Goal: Transaction & Acquisition: Obtain resource

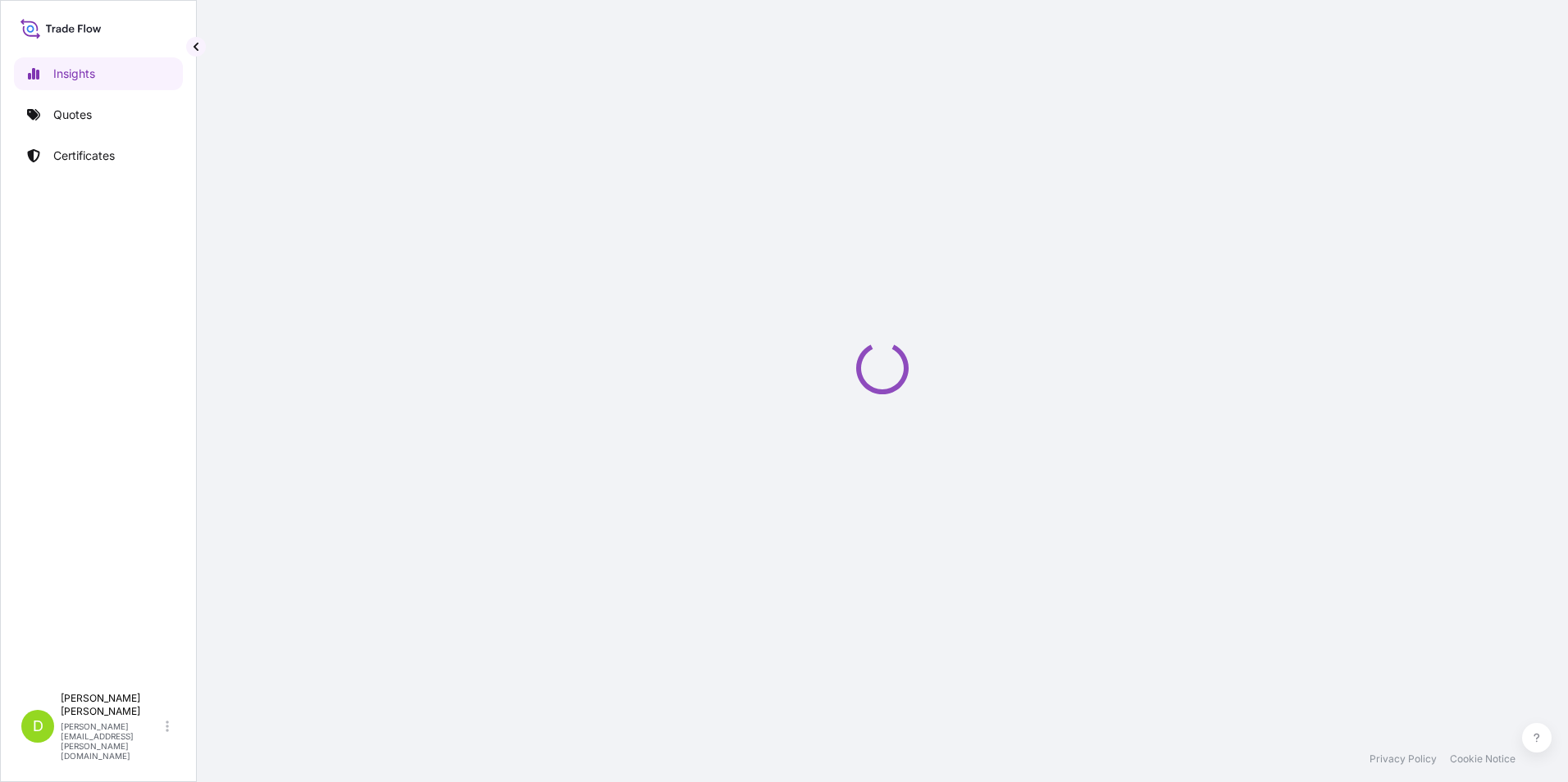
select select "2025"
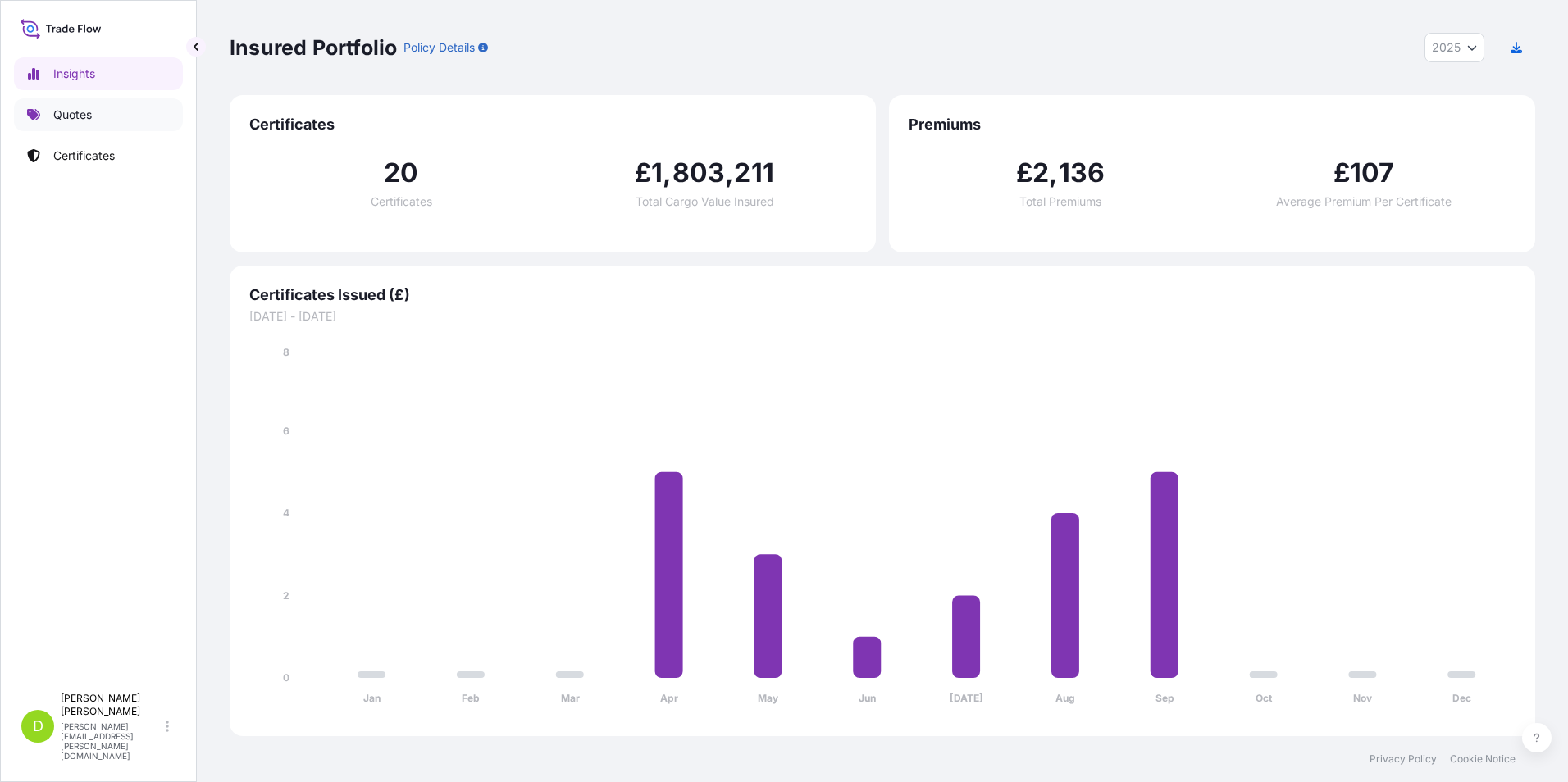
click at [94, 107] on link "Quotes" at bounding box center [97, 115] width 169 height 32
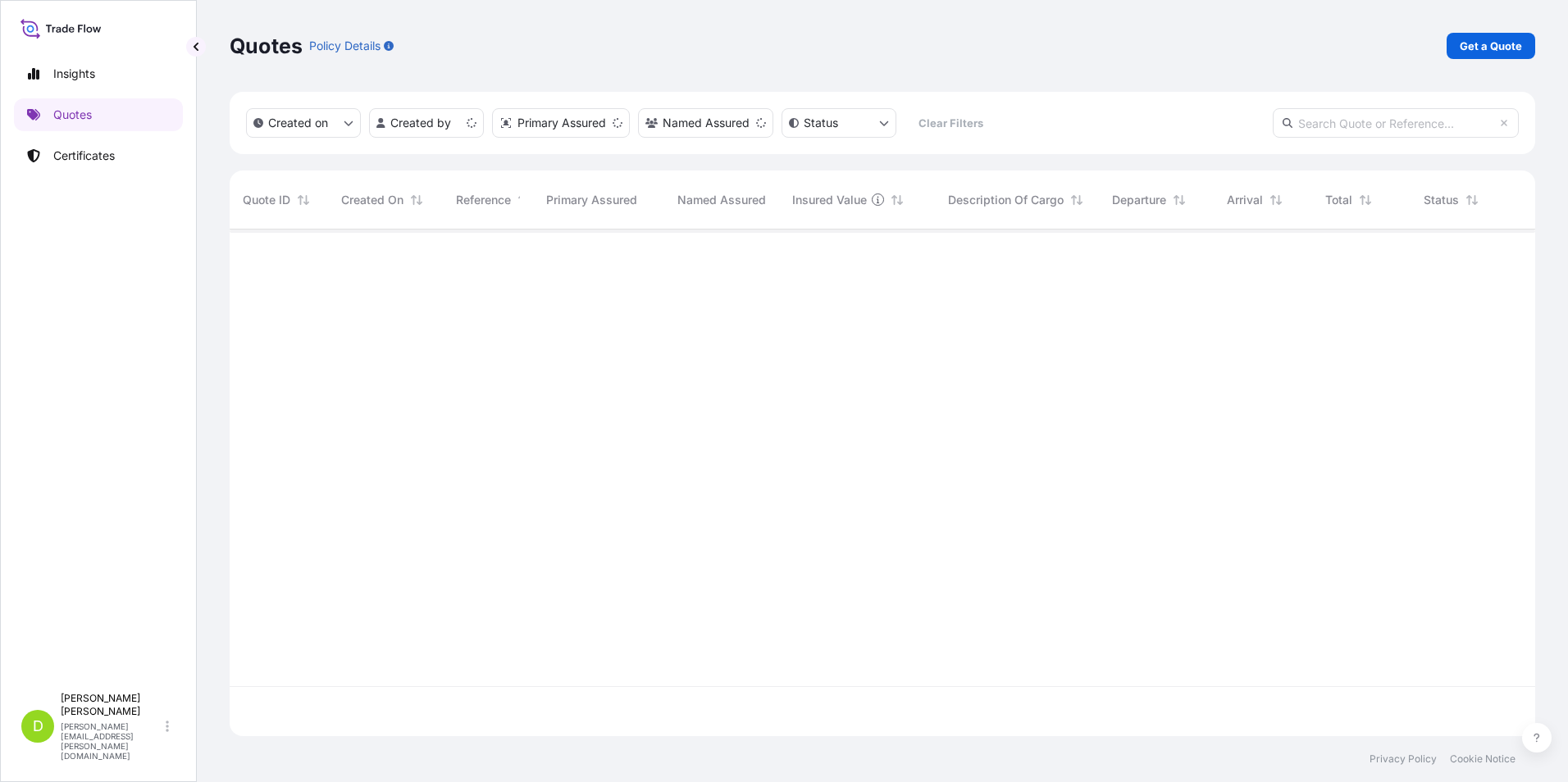
scroll to position [503, 1293]
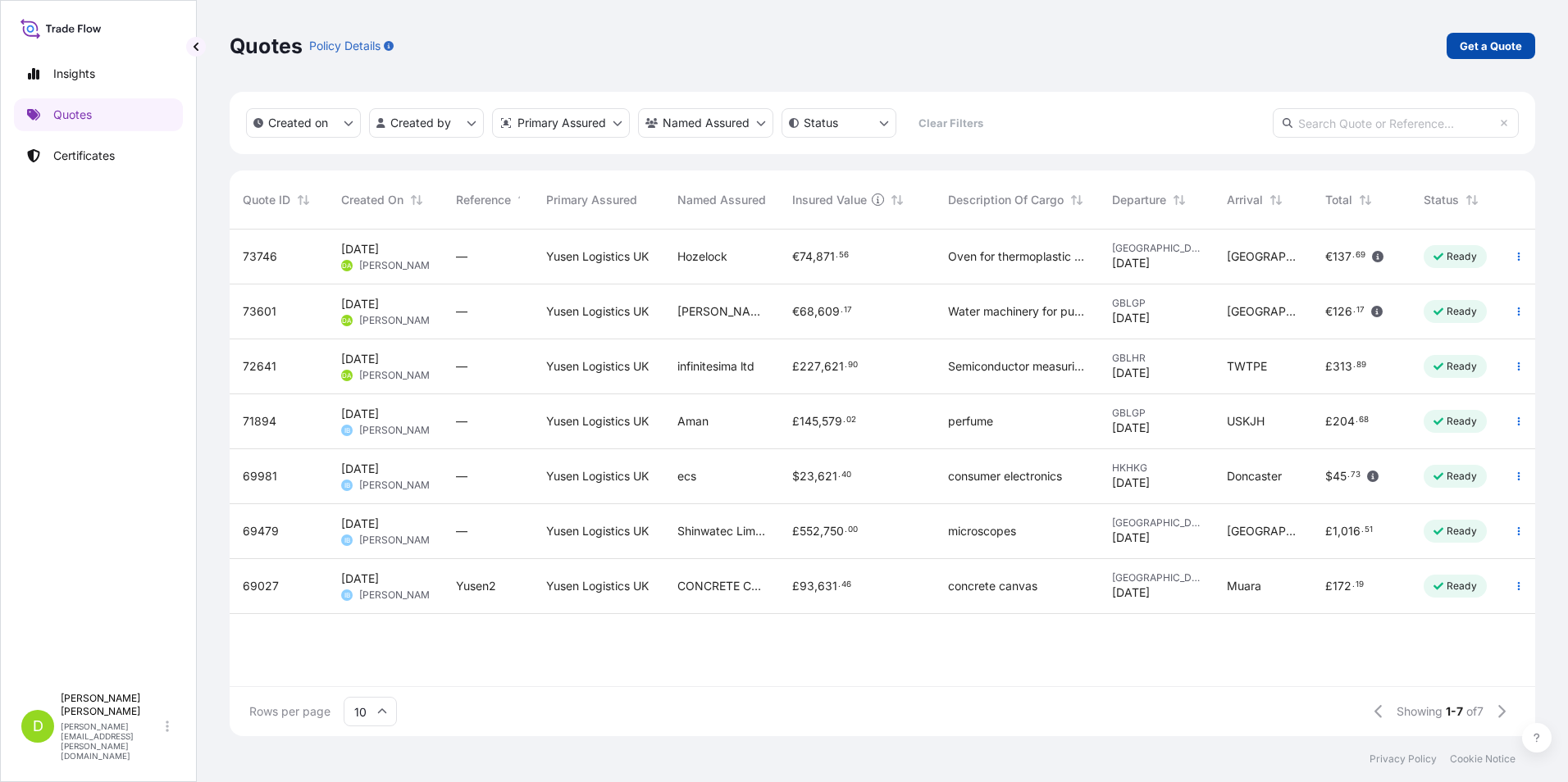
click at [1501, 49] on p "Get a Quote" at bounding box center [1490, 46] width 62 height 16
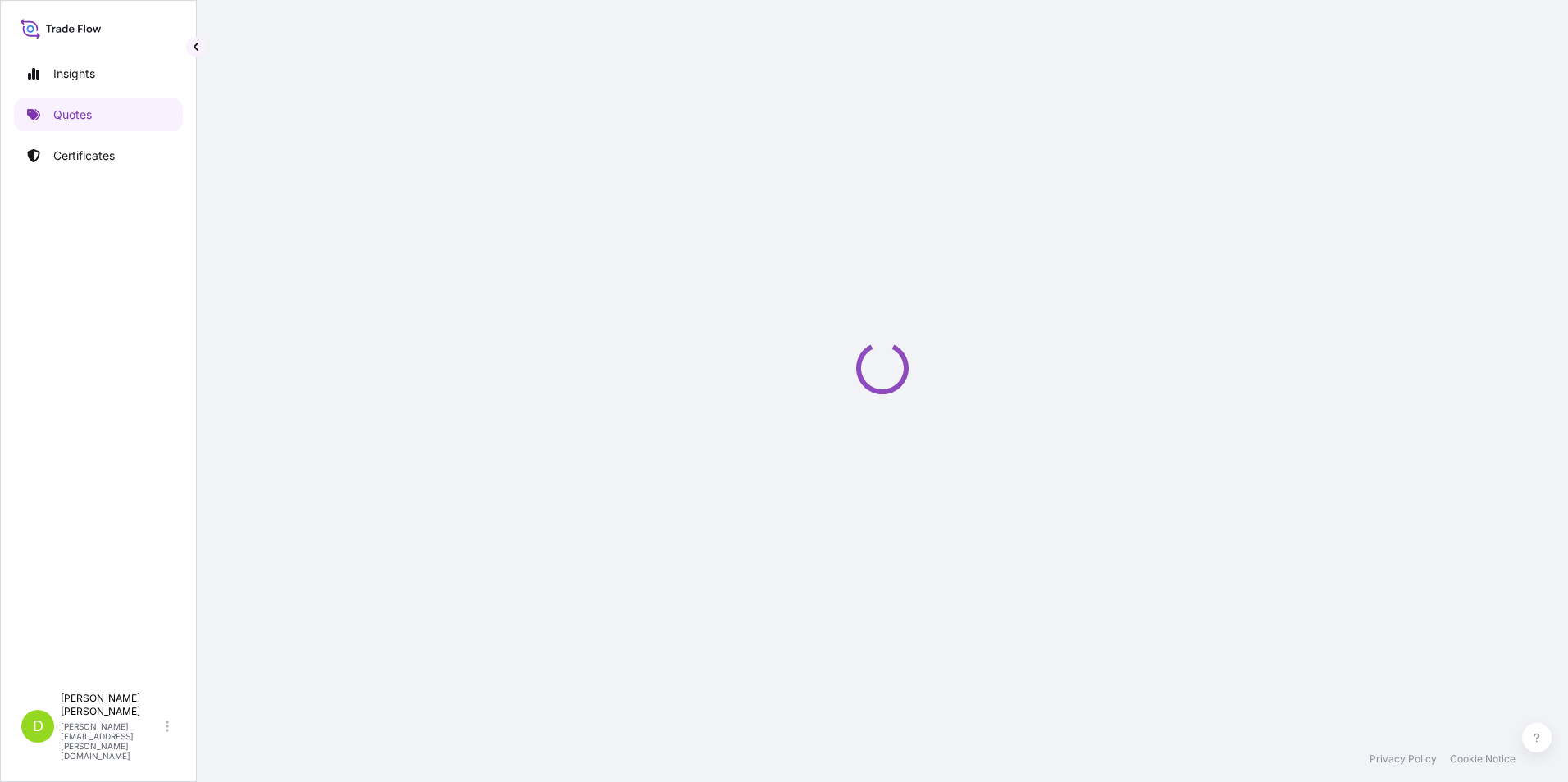
select select "Sea"
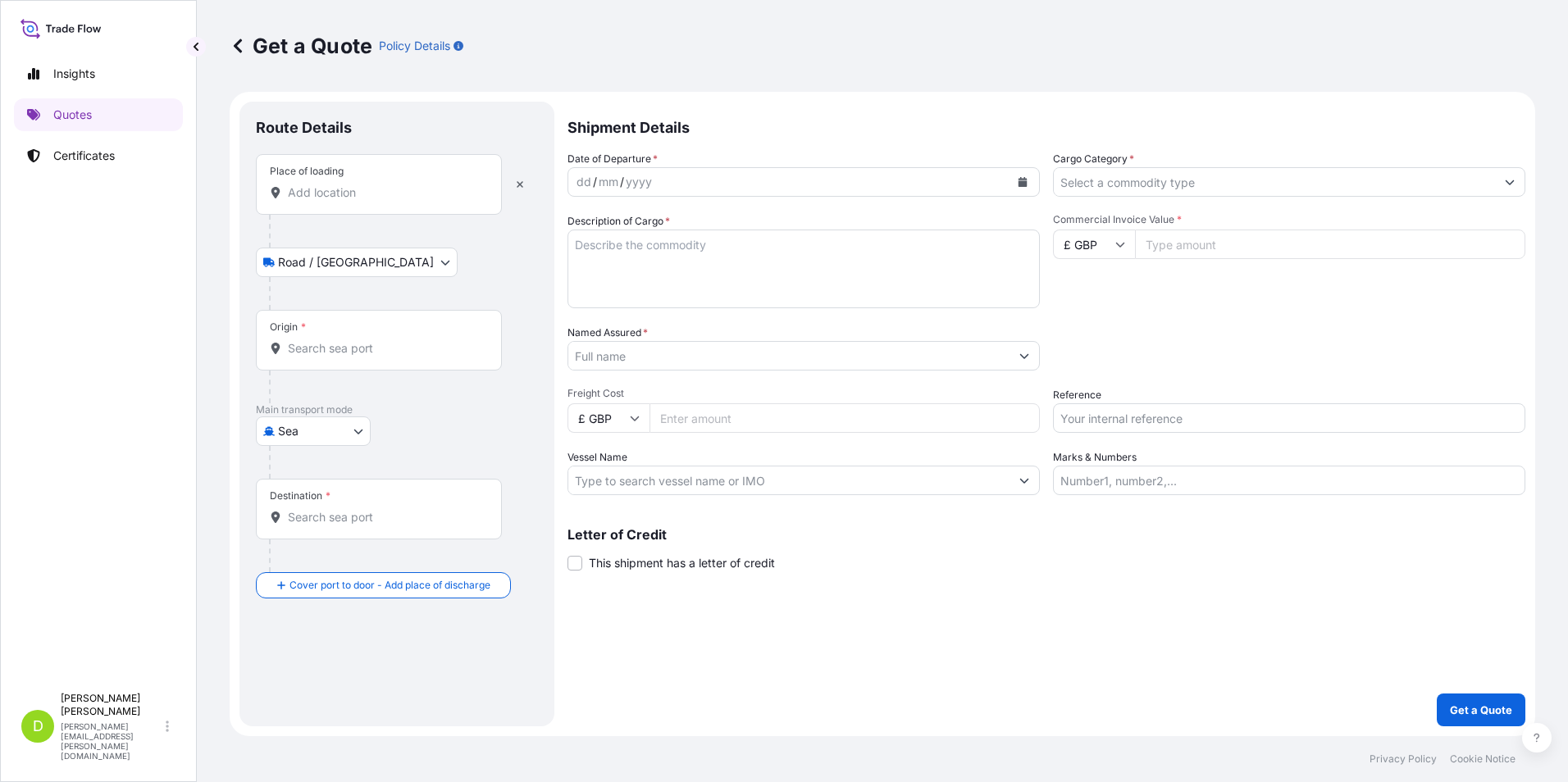
click at [289, 199] on div at bounding box center [379, 193] width 218 height 16
click at [289, 199] on input "Place of loading" at bounding box center [384, 193] width 194 height 16
paste input "[STREET_ADDRESS][PERSON_NAME]"
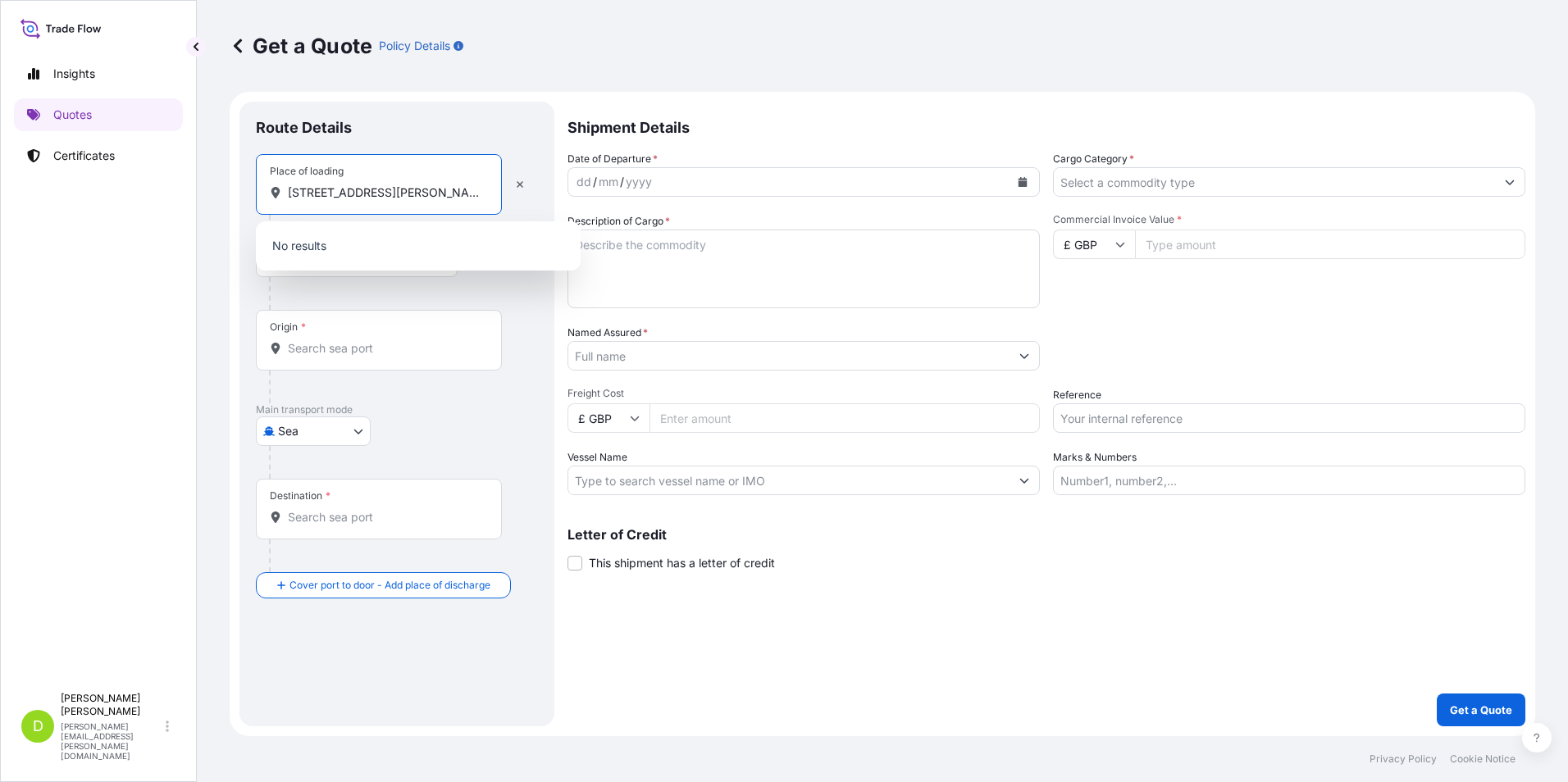
scroll to position [0, 319]
click at [388, 251] on span "[STREET_ADDRESS]" at bounding box center [365, 247] width 108 height 16
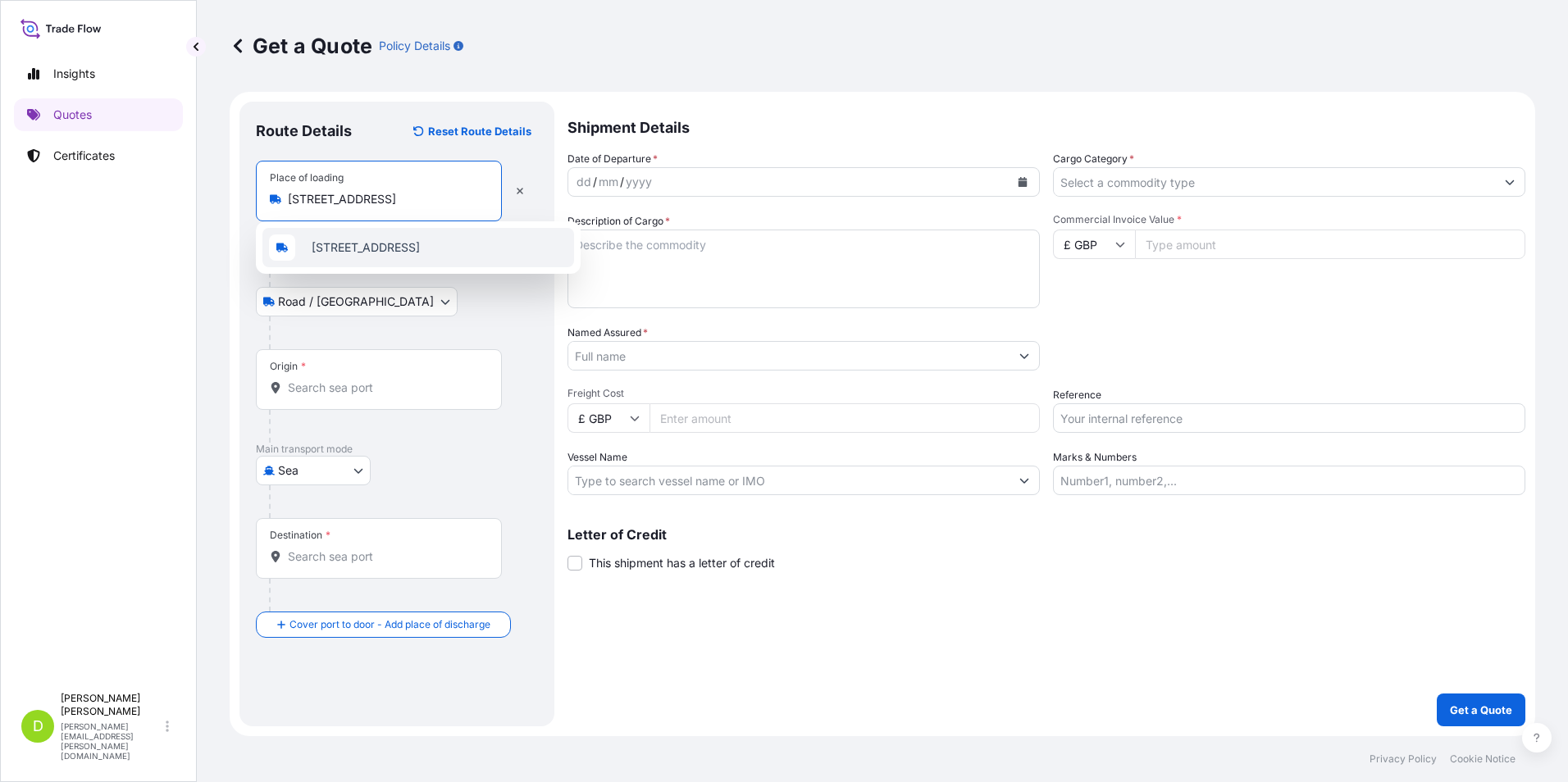
scroll to position [0, 145]
type input "[STREET_ADDRESS]"
click at [318, 379] on div "Origin *" at bounding box center [379, 379] width 246 height 60
click at [318, 380] on input "Origin *" at bounding box center [384, 388] width 194 height 16
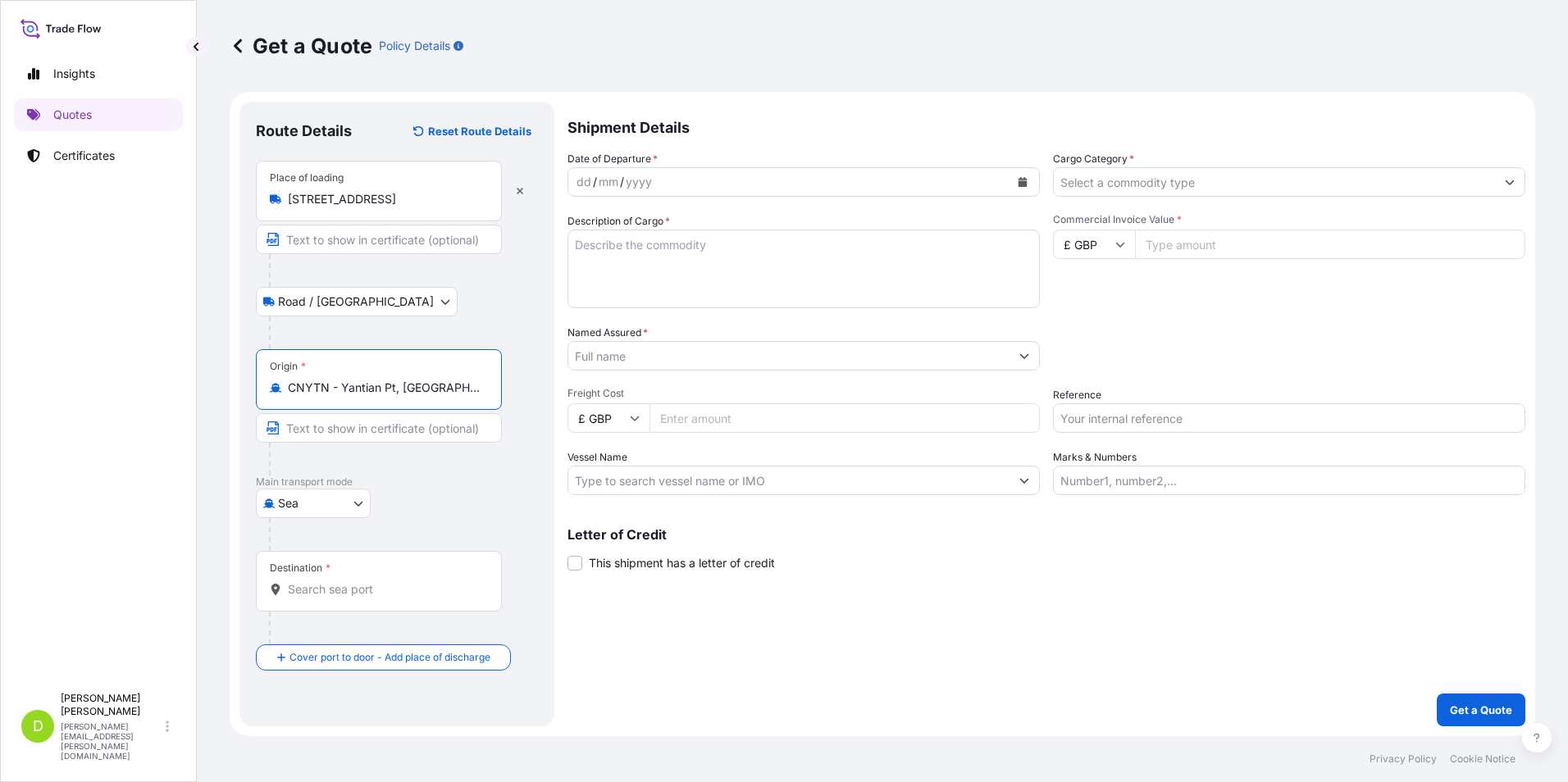
type input "CNYTN - Yantian Pt, [GEOGRAPHIC_DATA]"
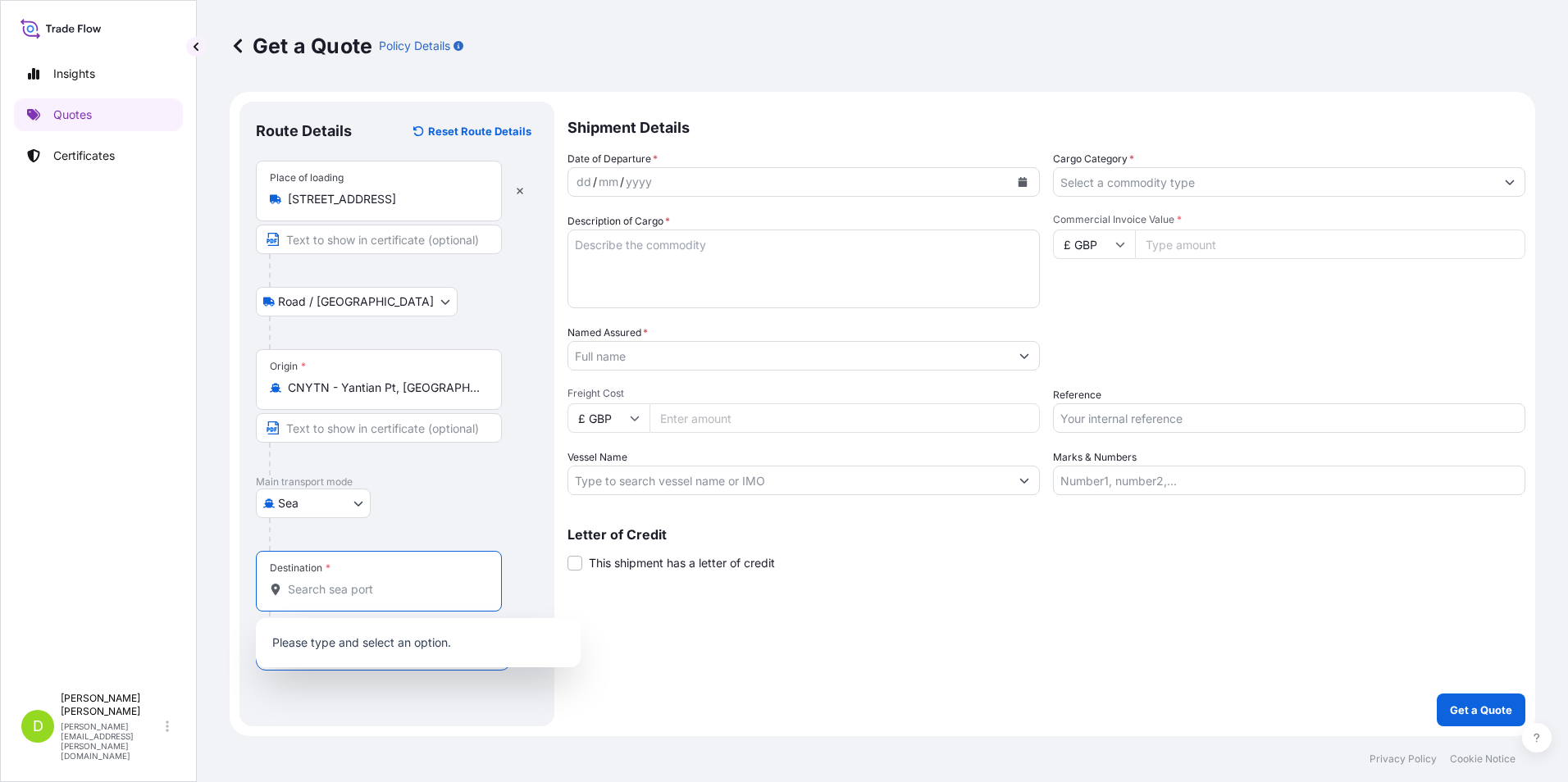
click at [355, 592] on input "Destination *" at bounding box center [384, 589] width 194 height 16
click at [364, 647] on span "GB FXT - Felixstowe, [GEOGRAPHIC_DATA]" at bounding box center [423, 644] width 225 height 16
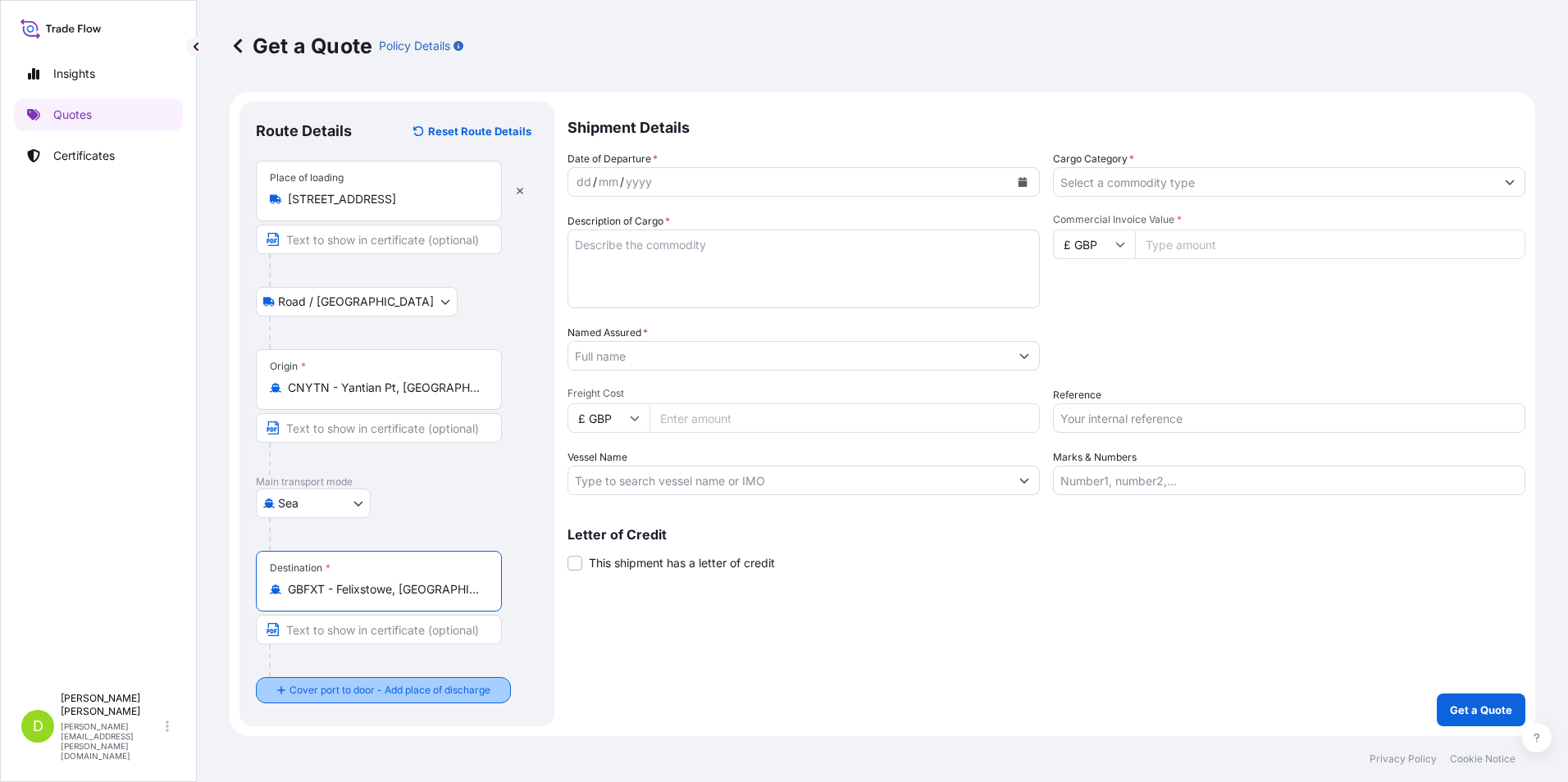
type input "GBFXT - Felixstowe, [GEOGRAPHIC_DATA]"
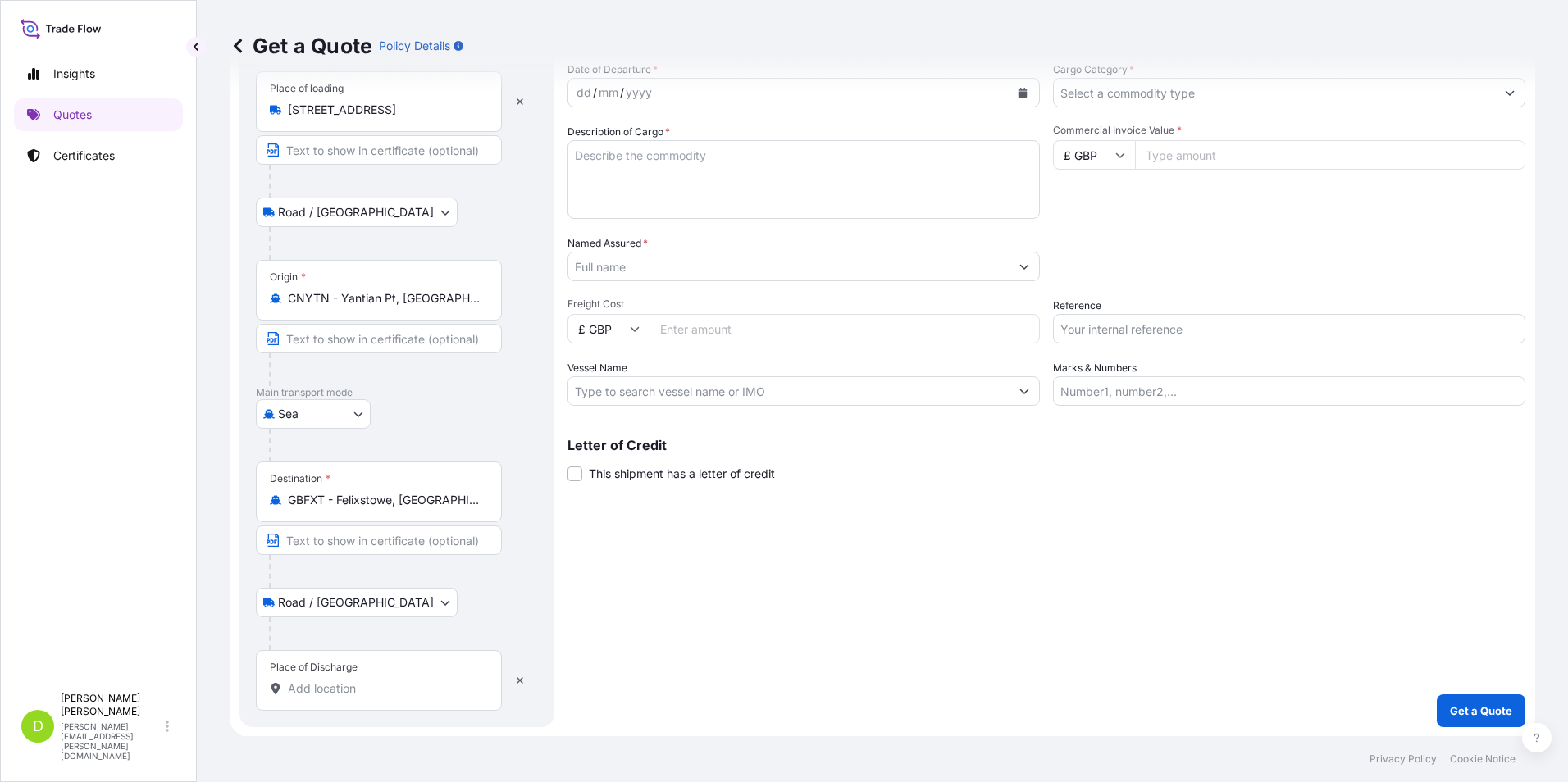
scroll to position [90, 0]
click at [327, 691] on input "Place of Discharge" at bounding box center [384, 688] width 194 height 16
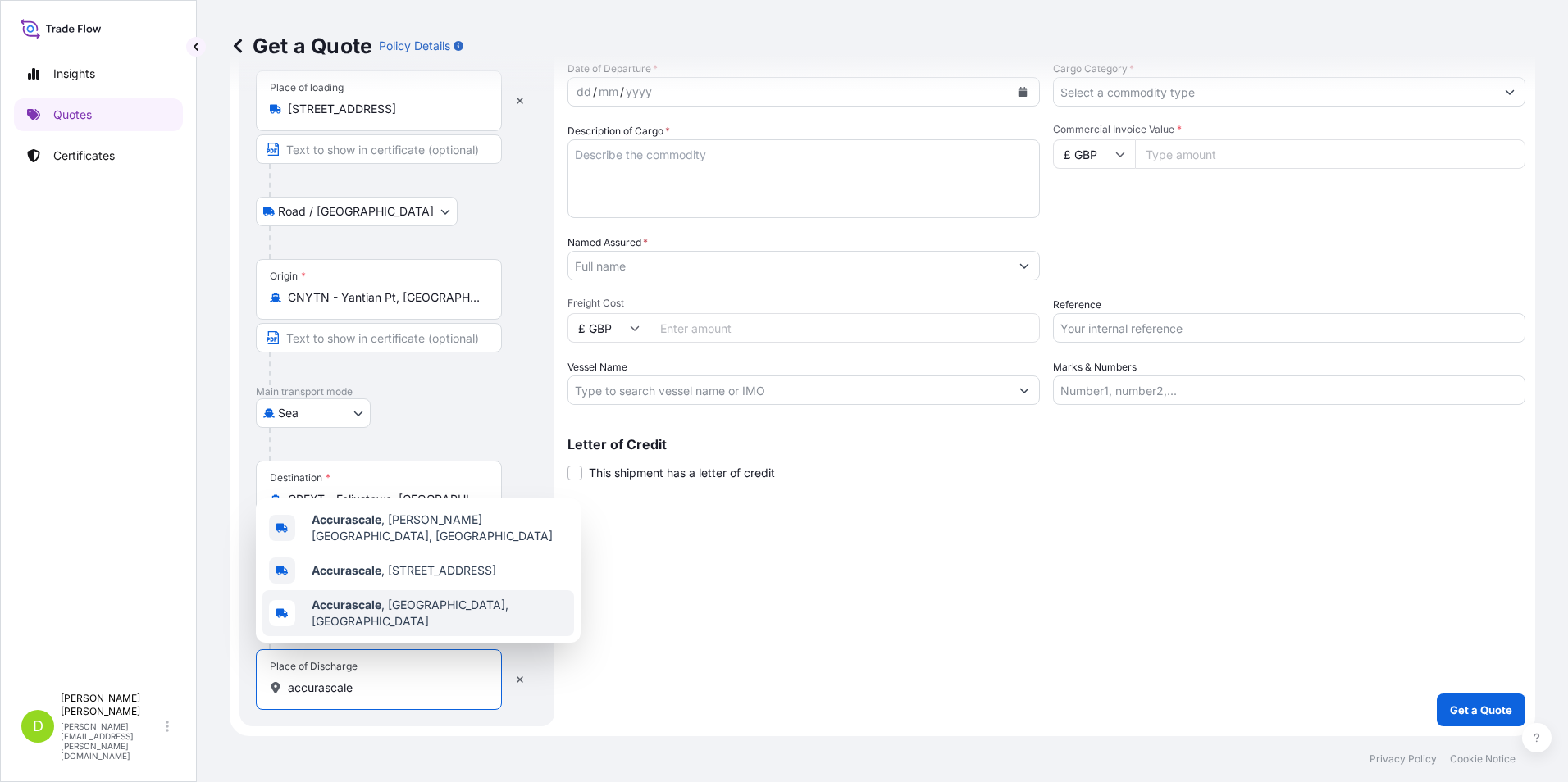
click at [364, 612] on b "Accurascale" at bounding box center [346, 604] width 69 height 14
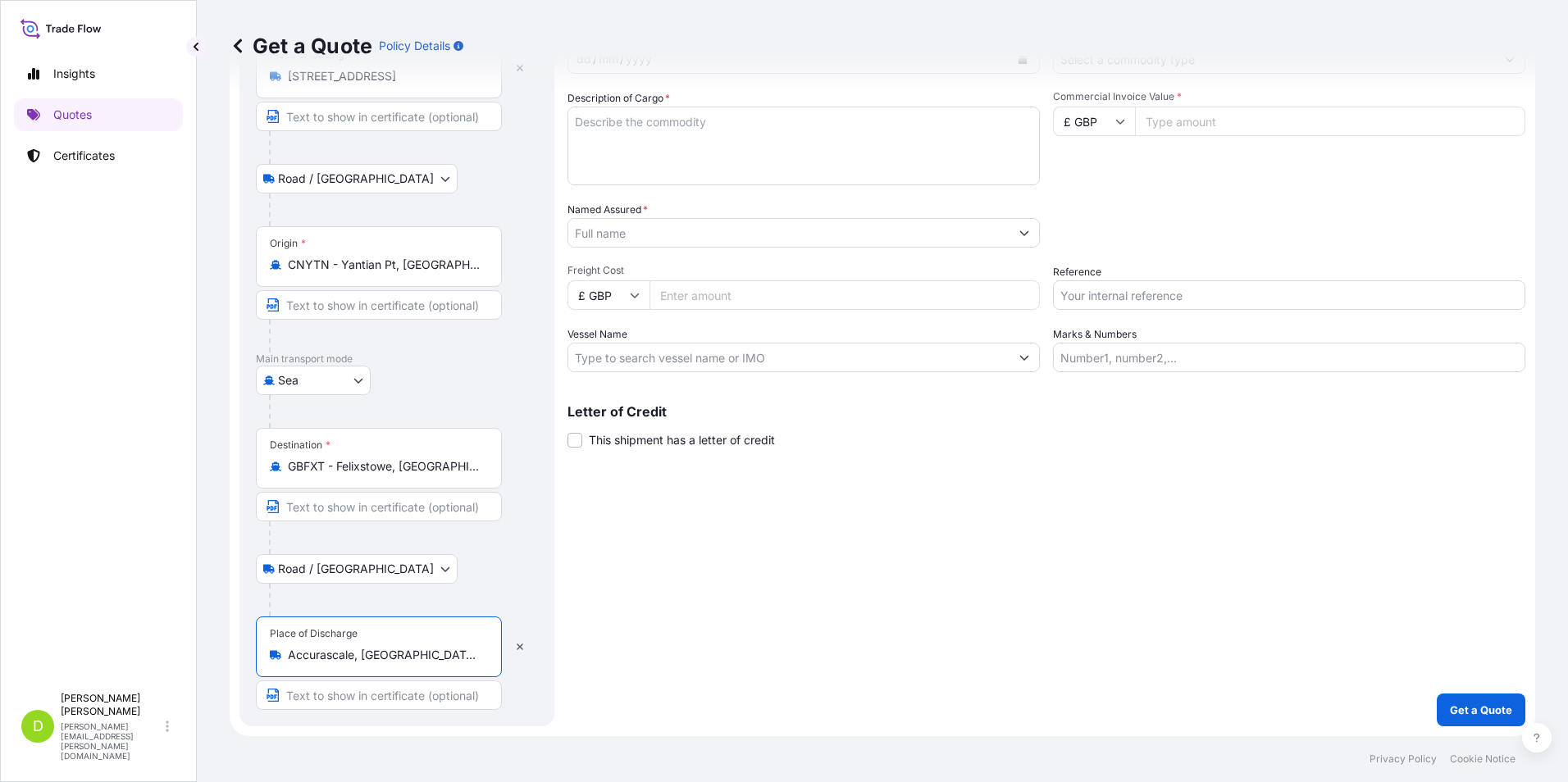
scroll to position [0, 0]
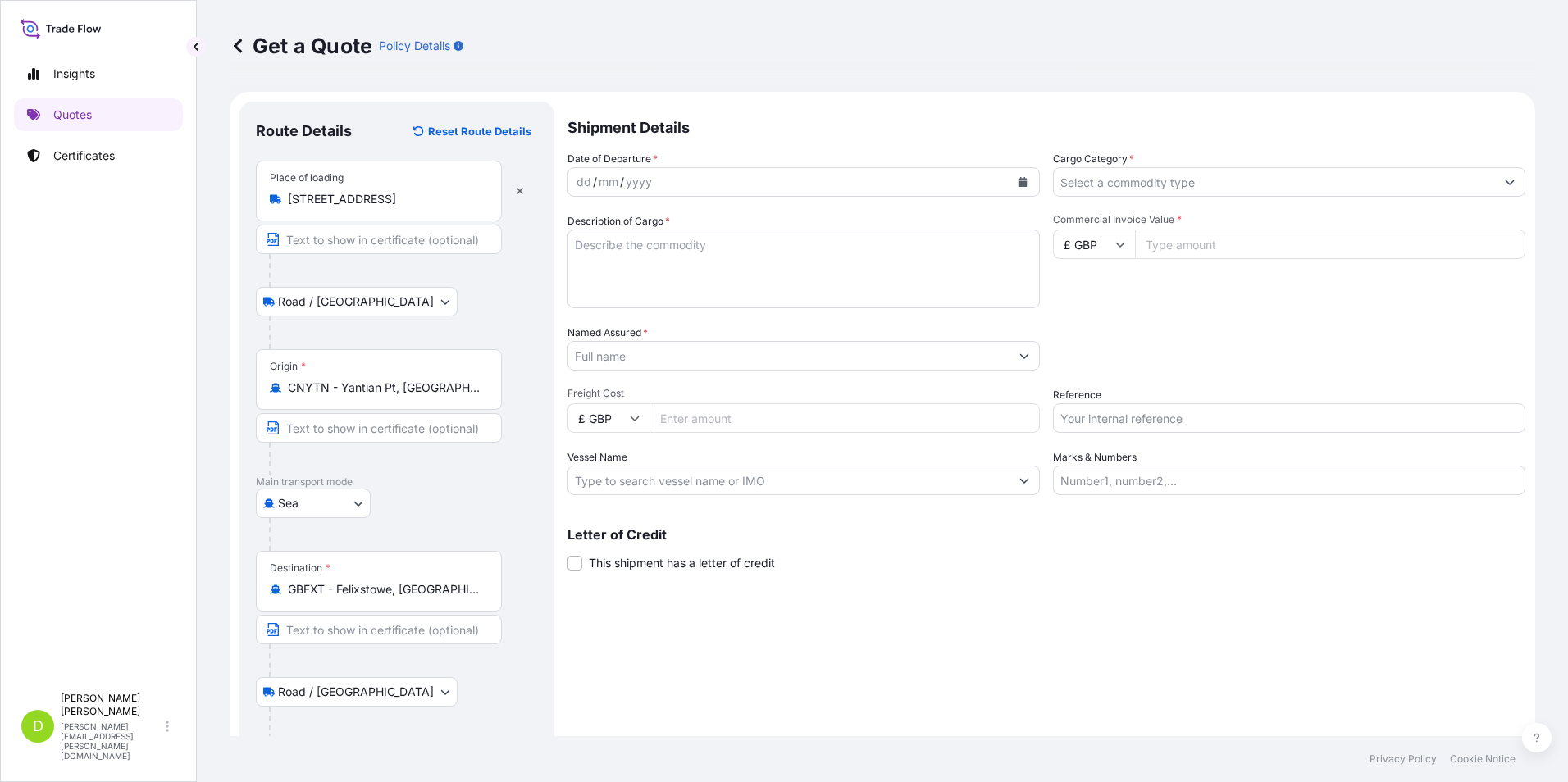
type input "Accurascale, [GEOGRAPHIC_DATA], [GEOGRAPHIC_DATA]"
click at [1019, 184] on icon "Calendar" at bounding box center [1023, 181] width 9 height 10
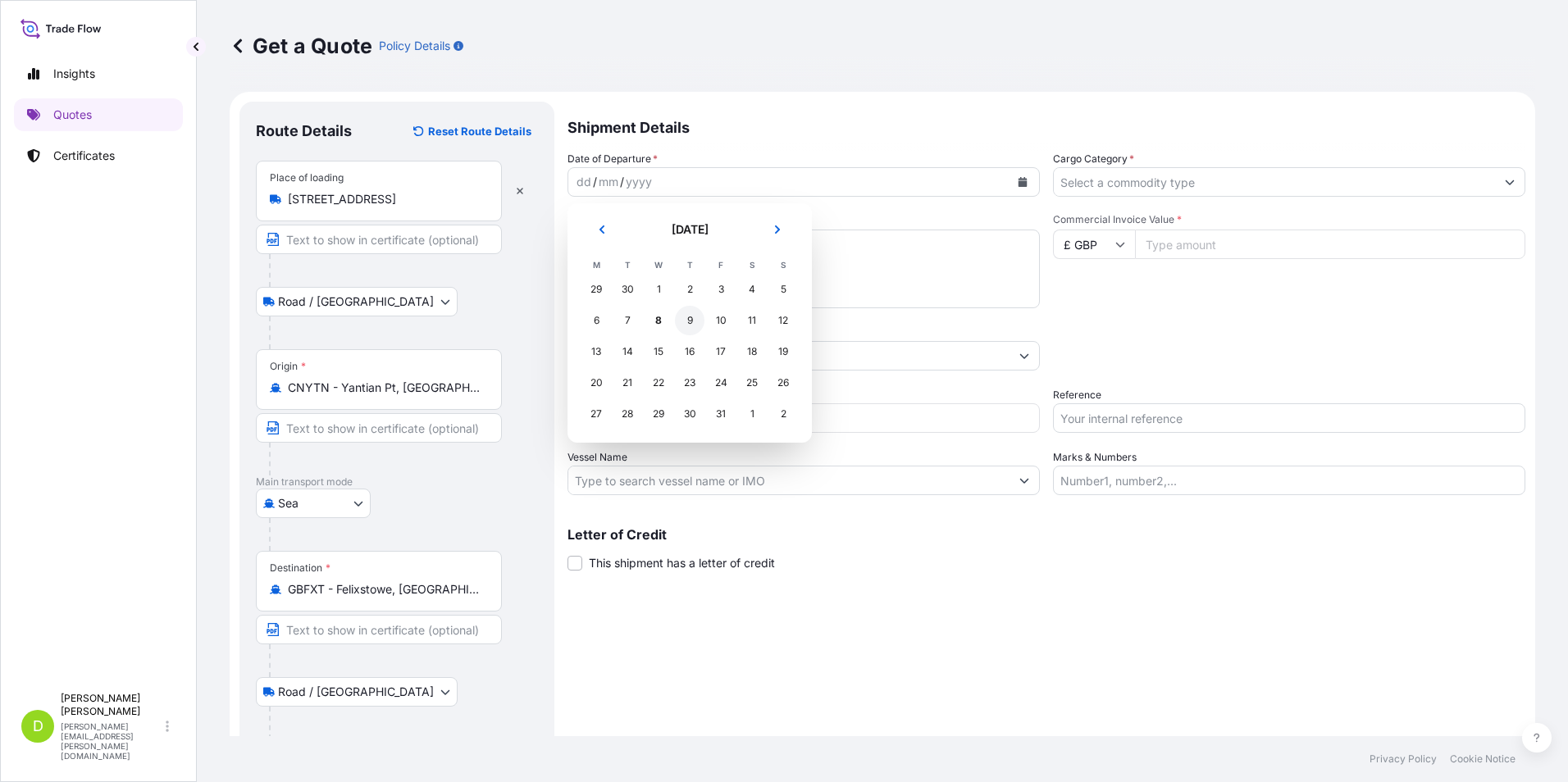
click at [691, 315] on div "9" at bounding box center [689, 320] width 30 height 30
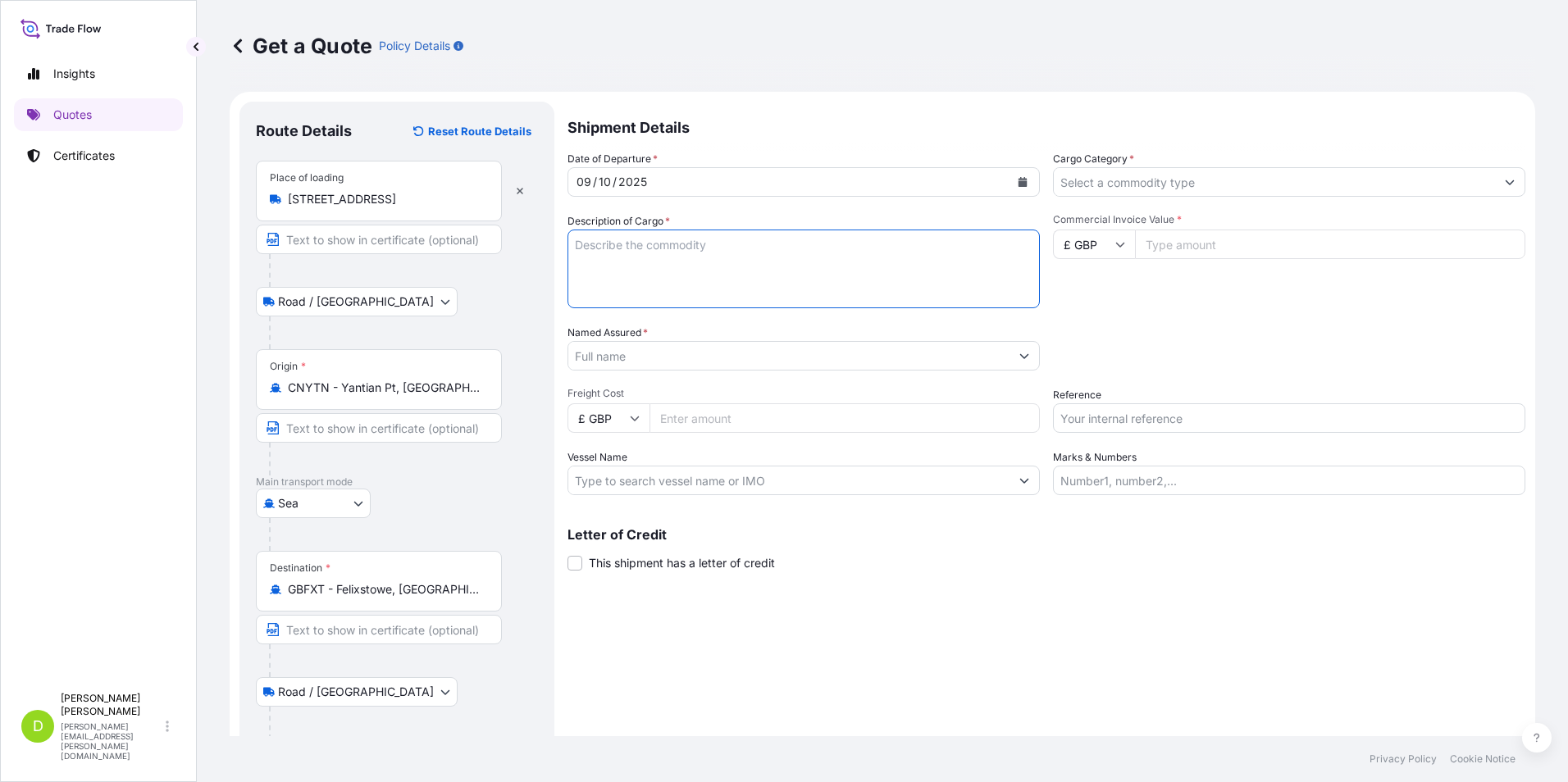
click at [671, 249] on textarea "Description of Cargo *" at bounding box center [804, 269] width 473 height 78
type textarea "Model trains( new)"
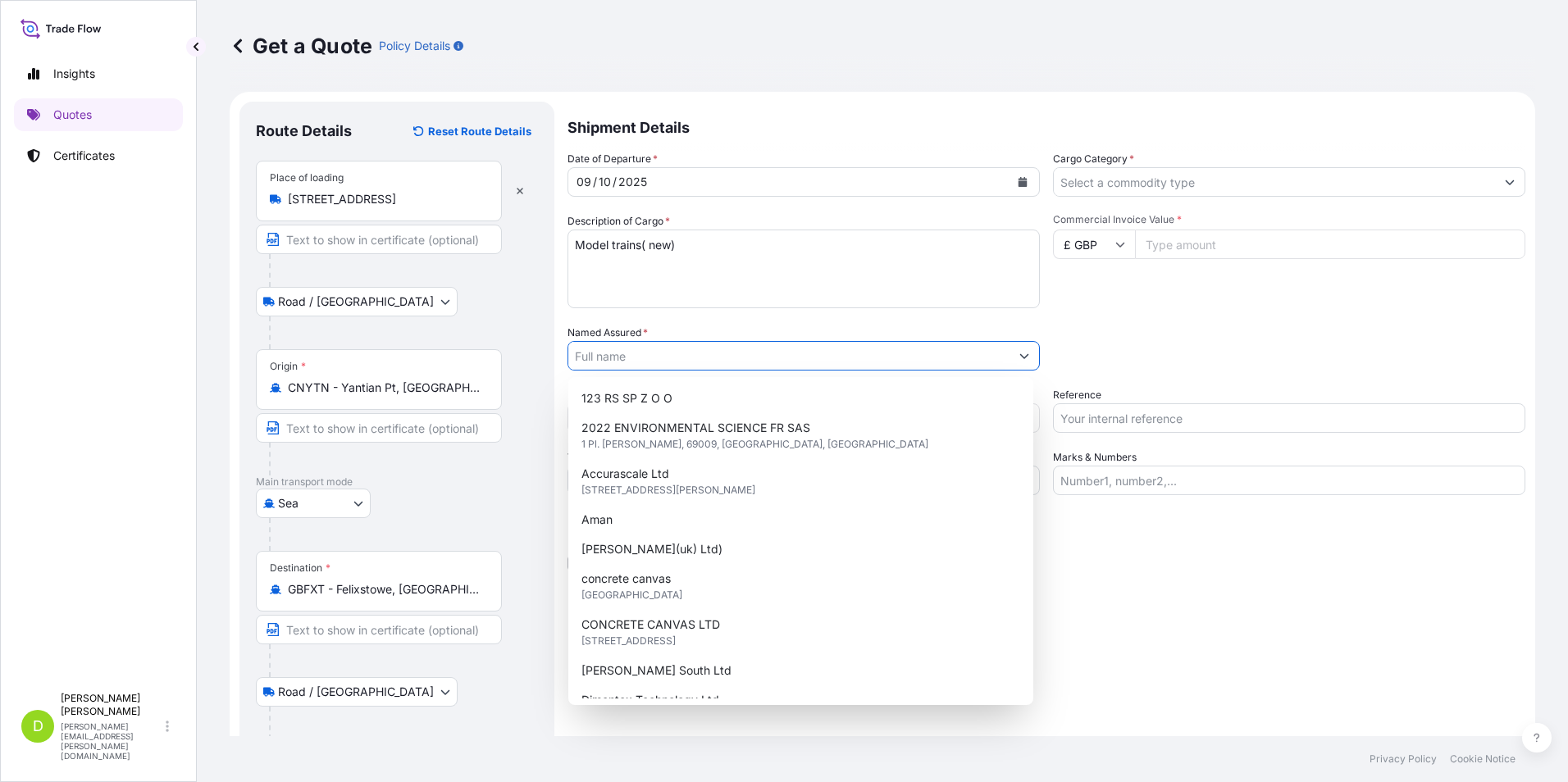
click at [1012, 354] on button "Show suggestions" at bounding box center [1024, 355] width 30 height 30
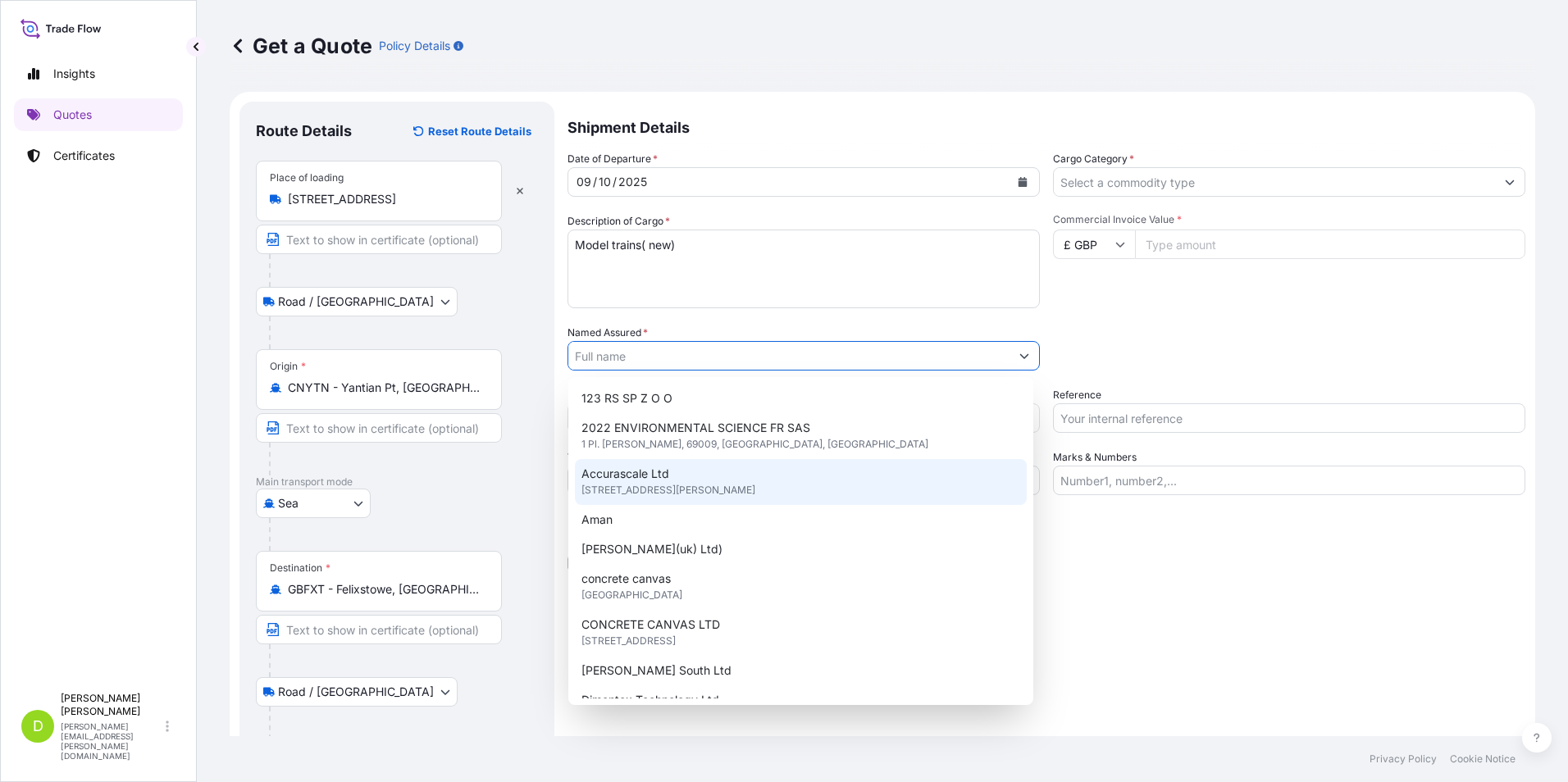
click at [714, 487] on span "[STREET_ADDRESS][PERSON_NAME]" at bounding box center [668, 490] width 174 height 16
type input "Accurascale Ltd"
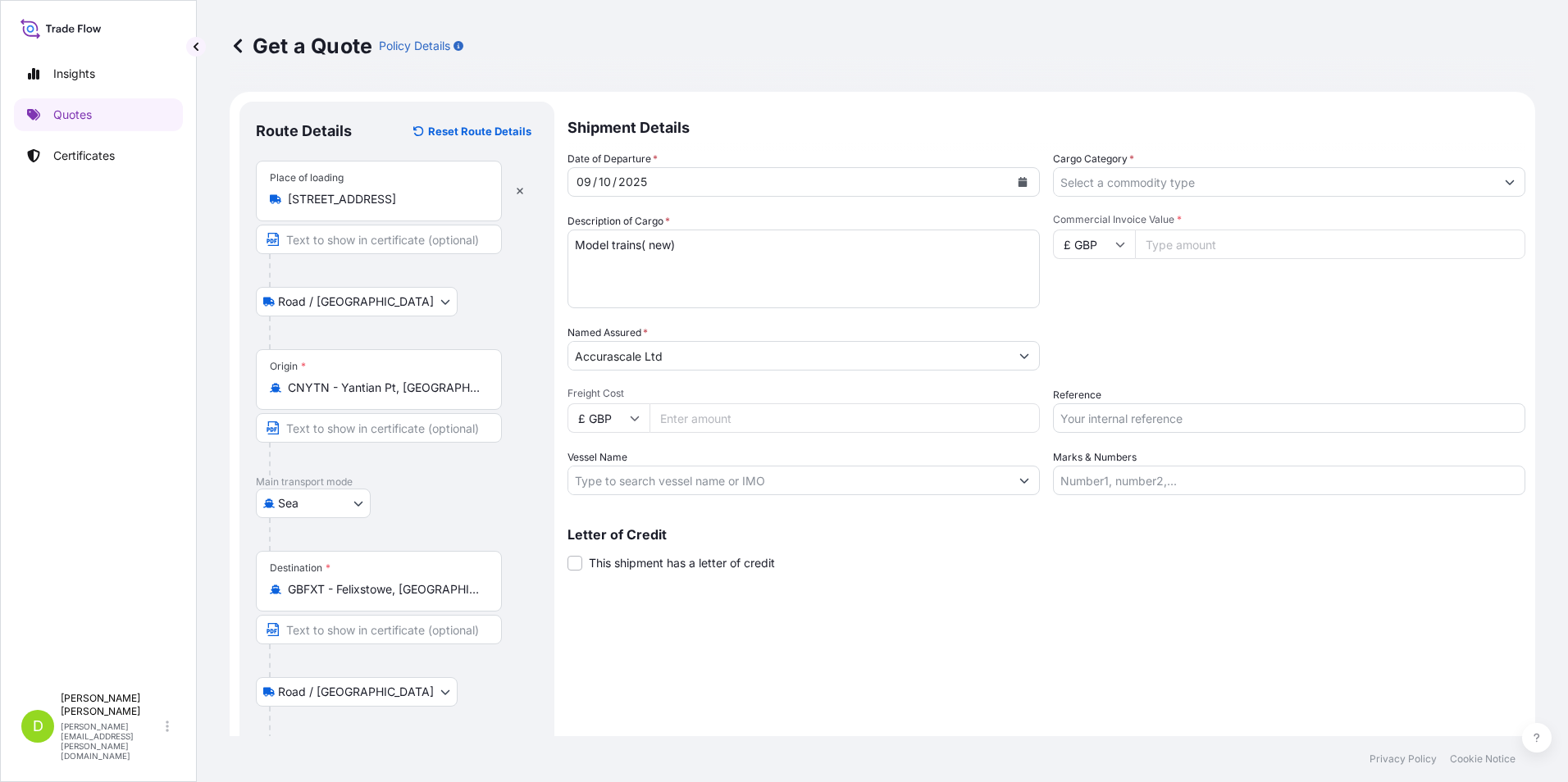
click at [664, 417] on input "Freight Cost" at bounding box center [844, 418] width 391 height 30
click at [638, 424] on input "£ GBP" at bounding box center [608, 418] width 82 height 30
click at [612, 525] on div "$ USD" at bounding box center [608, 532] width 69 height 32
type input "$ USD"
click at [718, 418] on input "Freight Cost" at bounding box center [844, 418] width 391 height 30
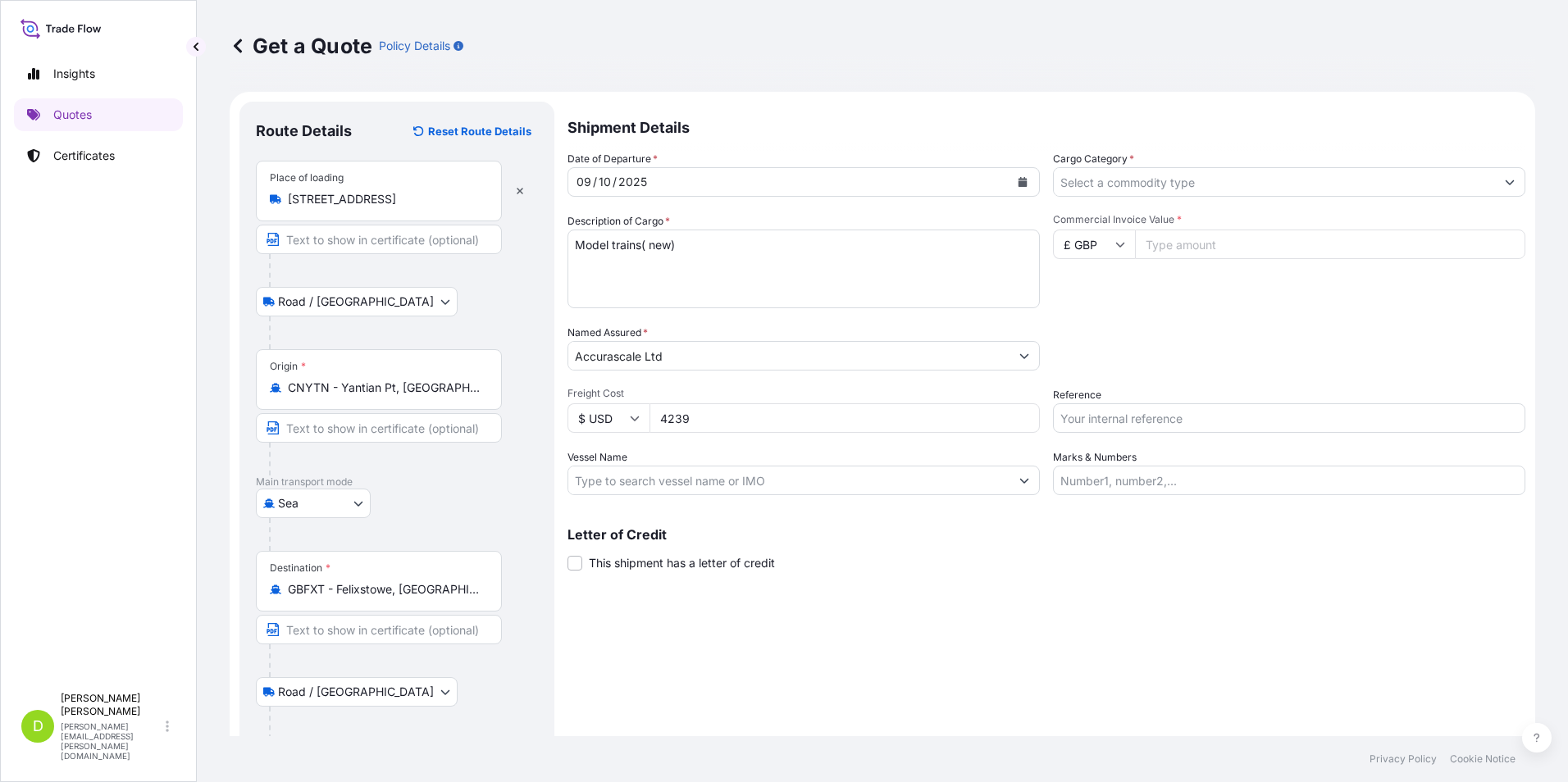
type input "4239"
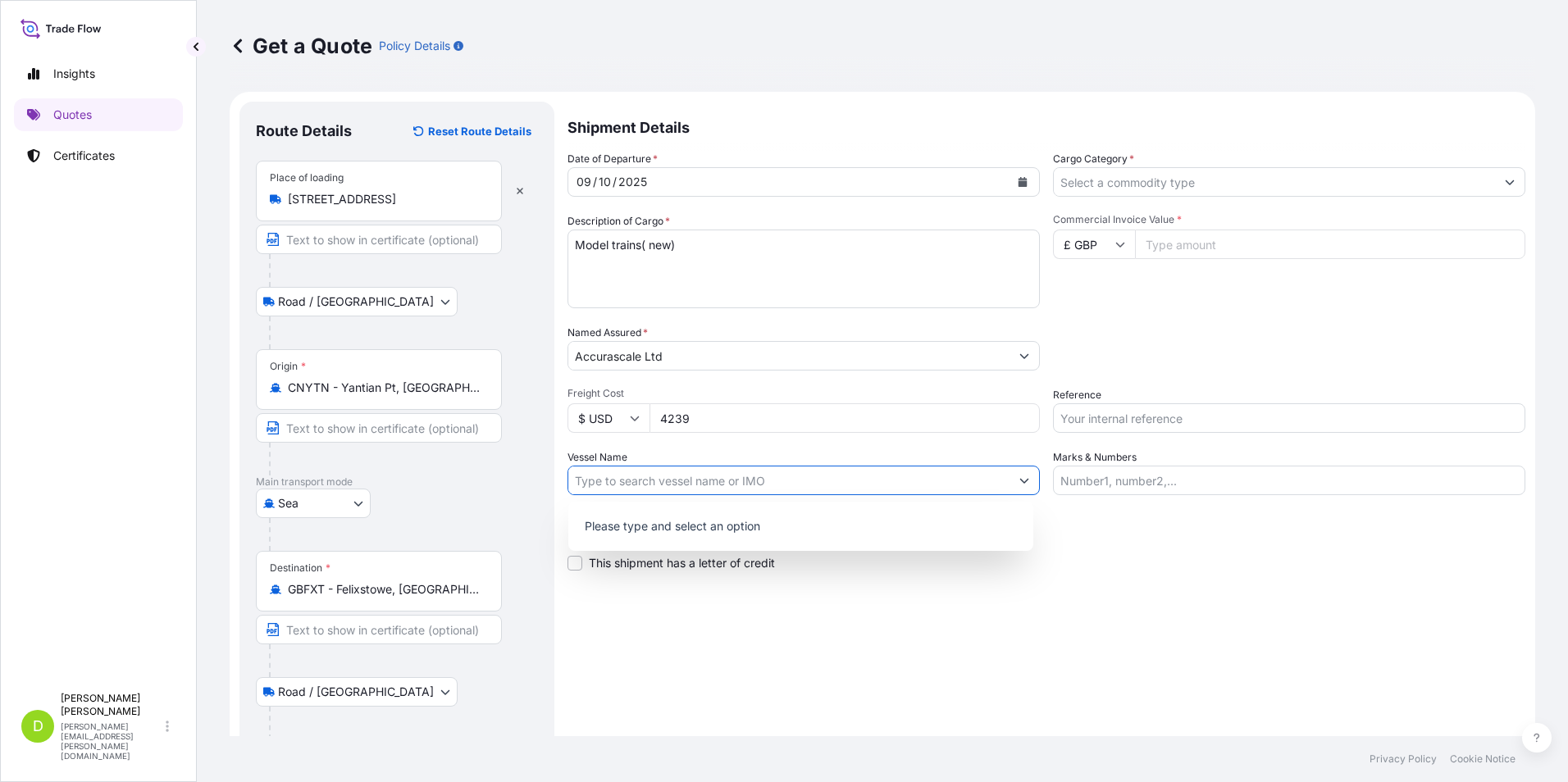
click at [1020, 482] on icon "Show suggestions" at bounding box center [1025, 481] width 9 height 5
click at [893, 485] on input "Vessel Name" at bounding box center [789, 480] width 441 height 30
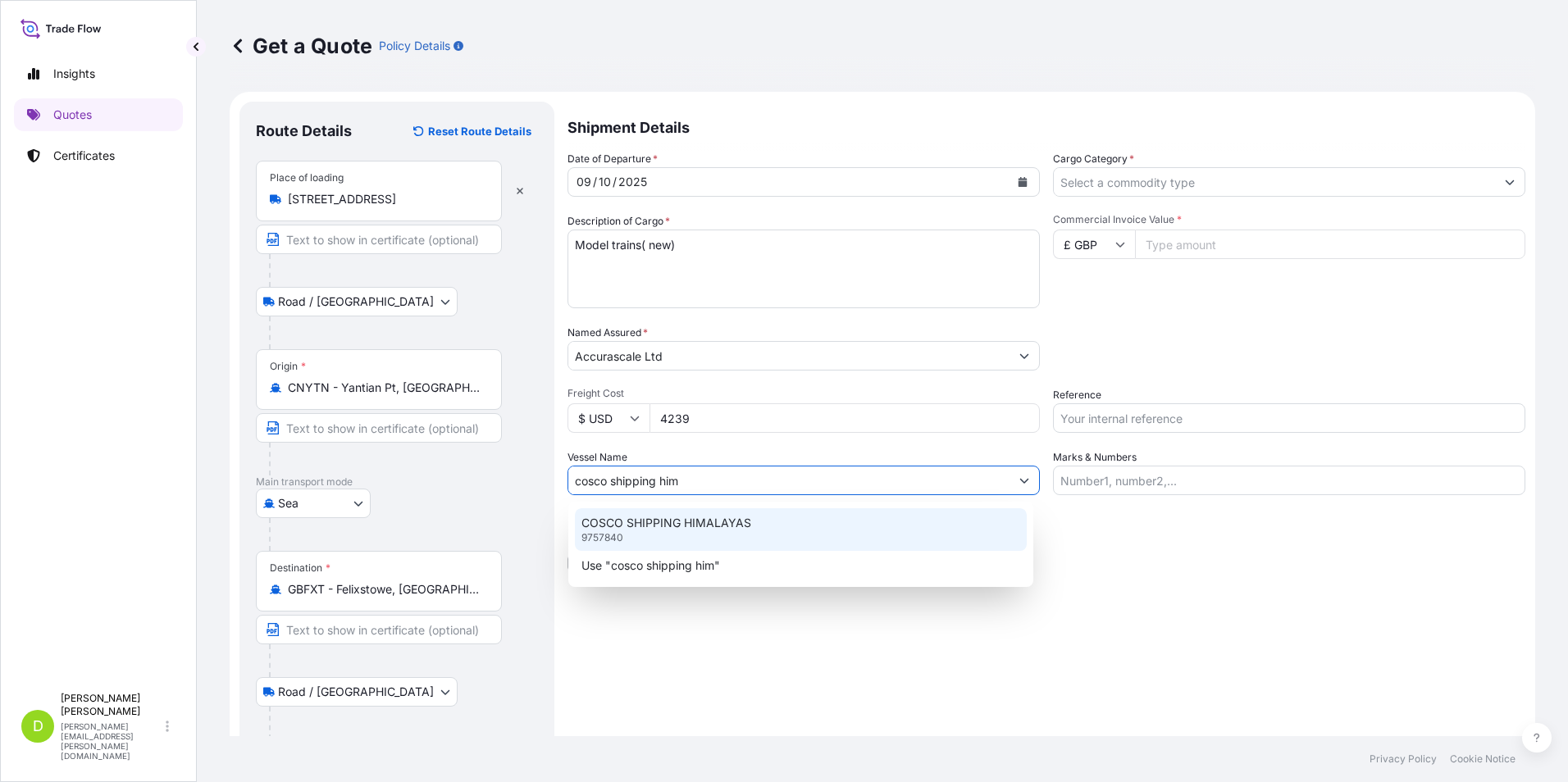
click at [689, 516] on p "COSCO SHIPPING HIMALAYAS" at bounding box center [666, 523] width 170 height 16
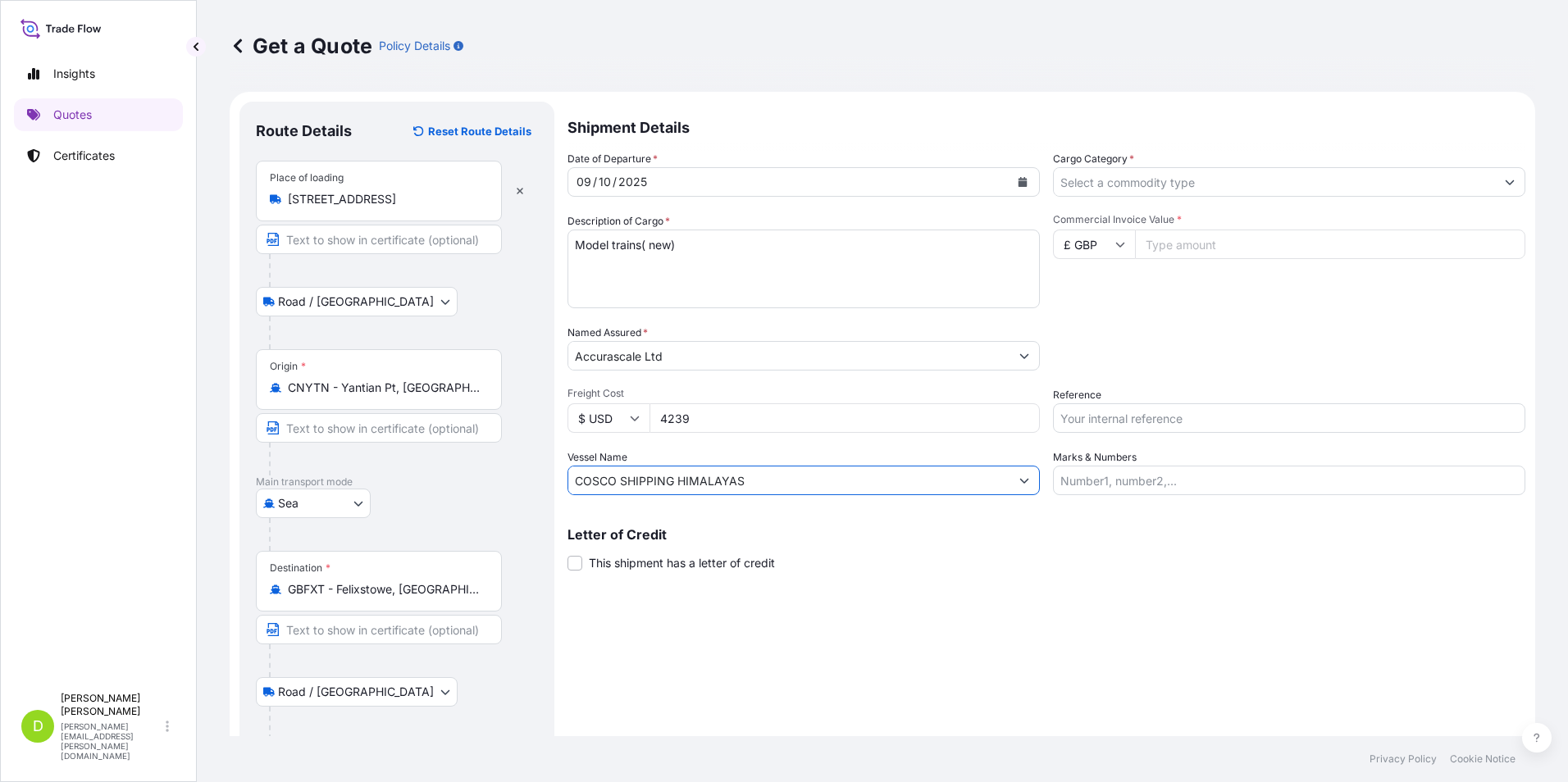
type input "COSCO SHIPPING HIMALAYAS"
click at [1505, 182] on icon "Show suggestions" at bounding box center [1509, 181] width 10 height 10
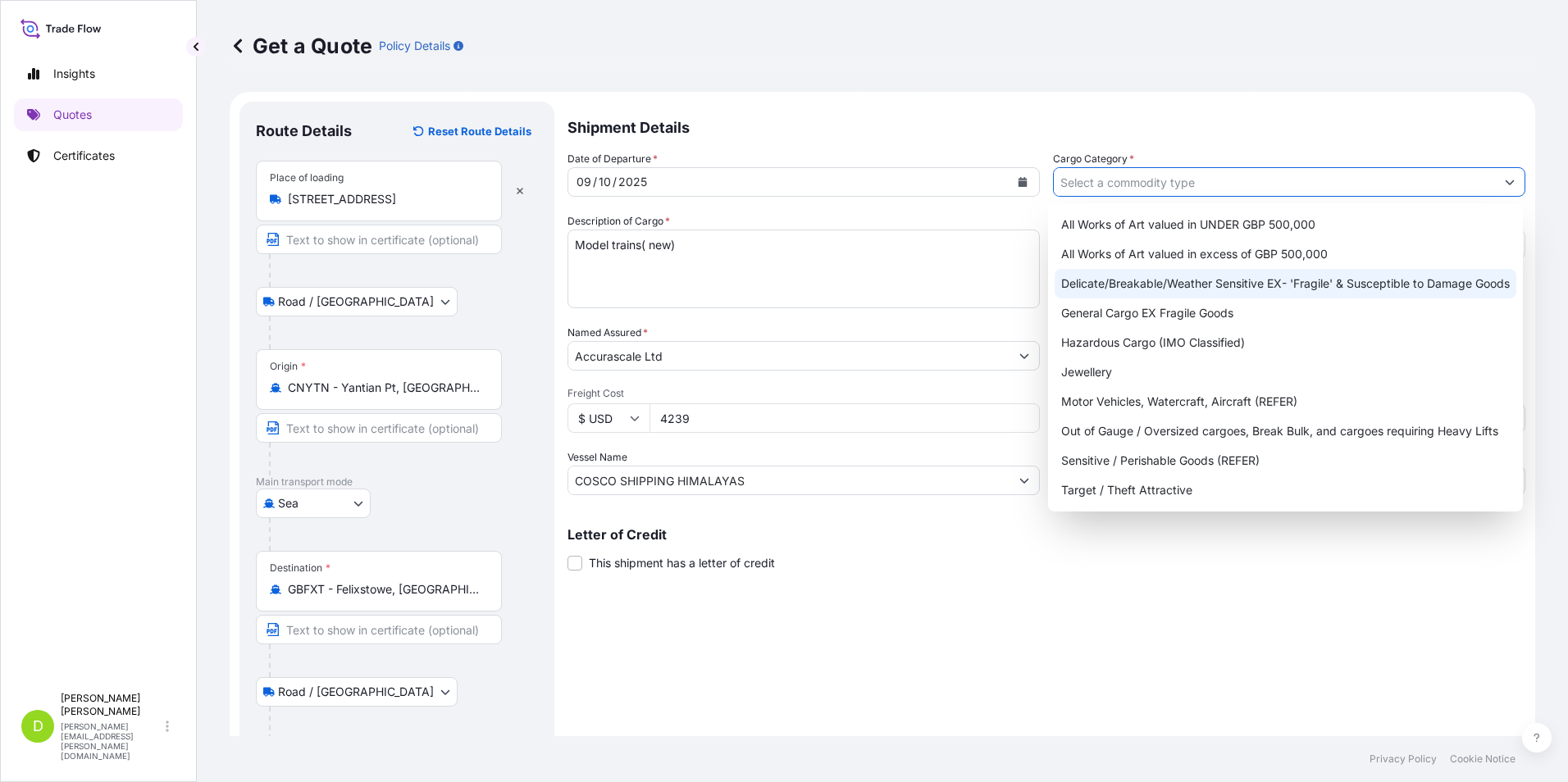
click at [1383, 285] on div "Delicate/Breakable/Weather Sensitive EX- 'Fragile' & Susceptible to Damage Goods" at bounding box center [1286, 283] width 462 height 30
type input "Delicate/Breakable/Weather Sensitive EX- 'Fragile' & Susceptible to Damage Goods"
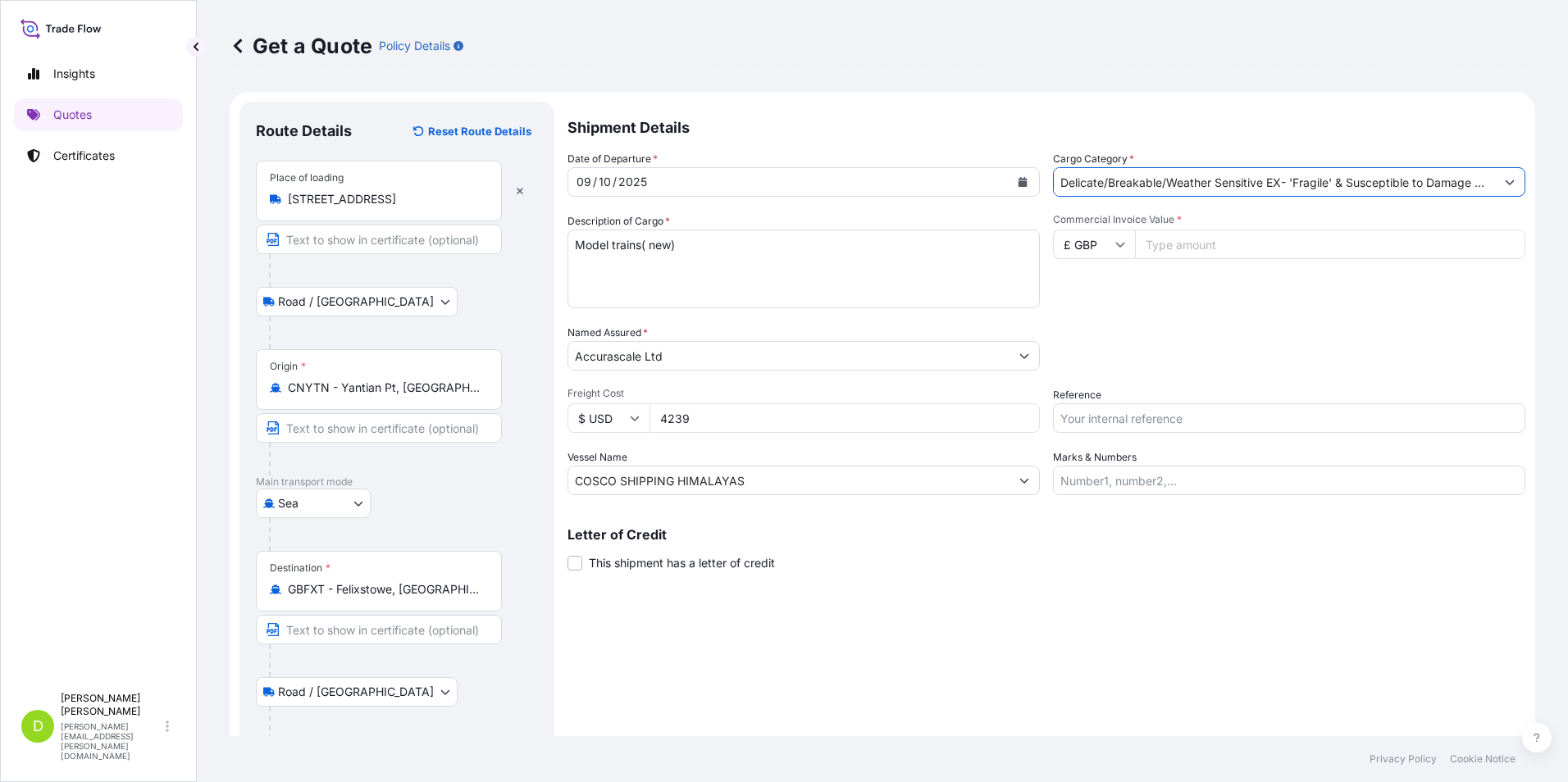
click at [1108, 240] on input "£ GBP" at bounding box center [1093, 244] width 82 height 30
click at [1071, 352] on div "$ USD" at bounding box center [1088, 358] width 69 height 32
type input "$ USD"
click at [1176, 244] on input "Commercial Invoice Value *" at bounding box center [1330, 244] width 391 height 30
type input "221422"
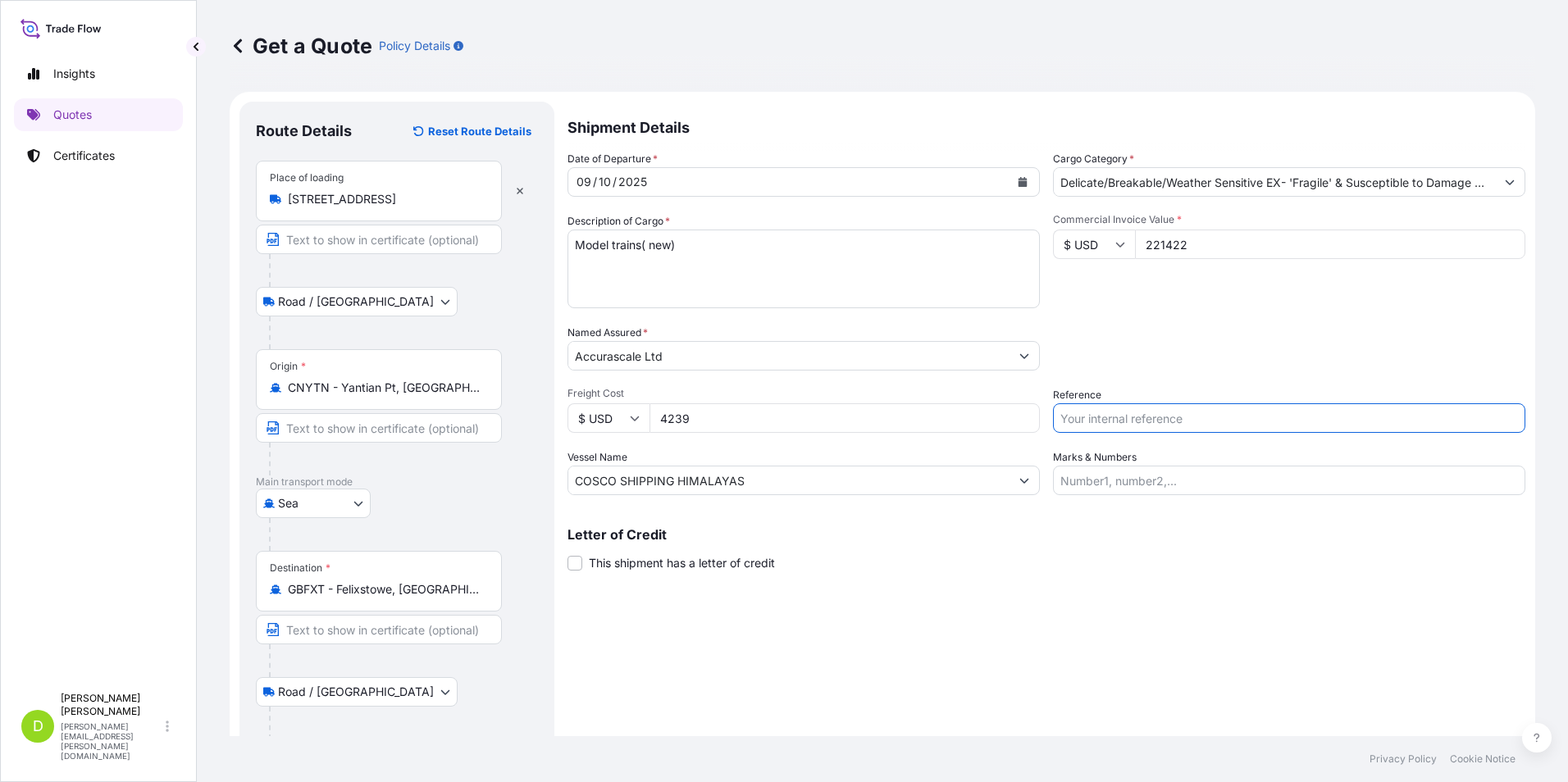
click at [1343, 416] on input "Reference" at bounding box center [1289, 418] width 473 height 30
click at [1364, 478] on input "Marks & Numbers" at bounding box center [1289, 480] width 473 height 30
click at [1067, 474] on input "Marks & Numbers" at bounding box center [1289, 480] width 473 height 30
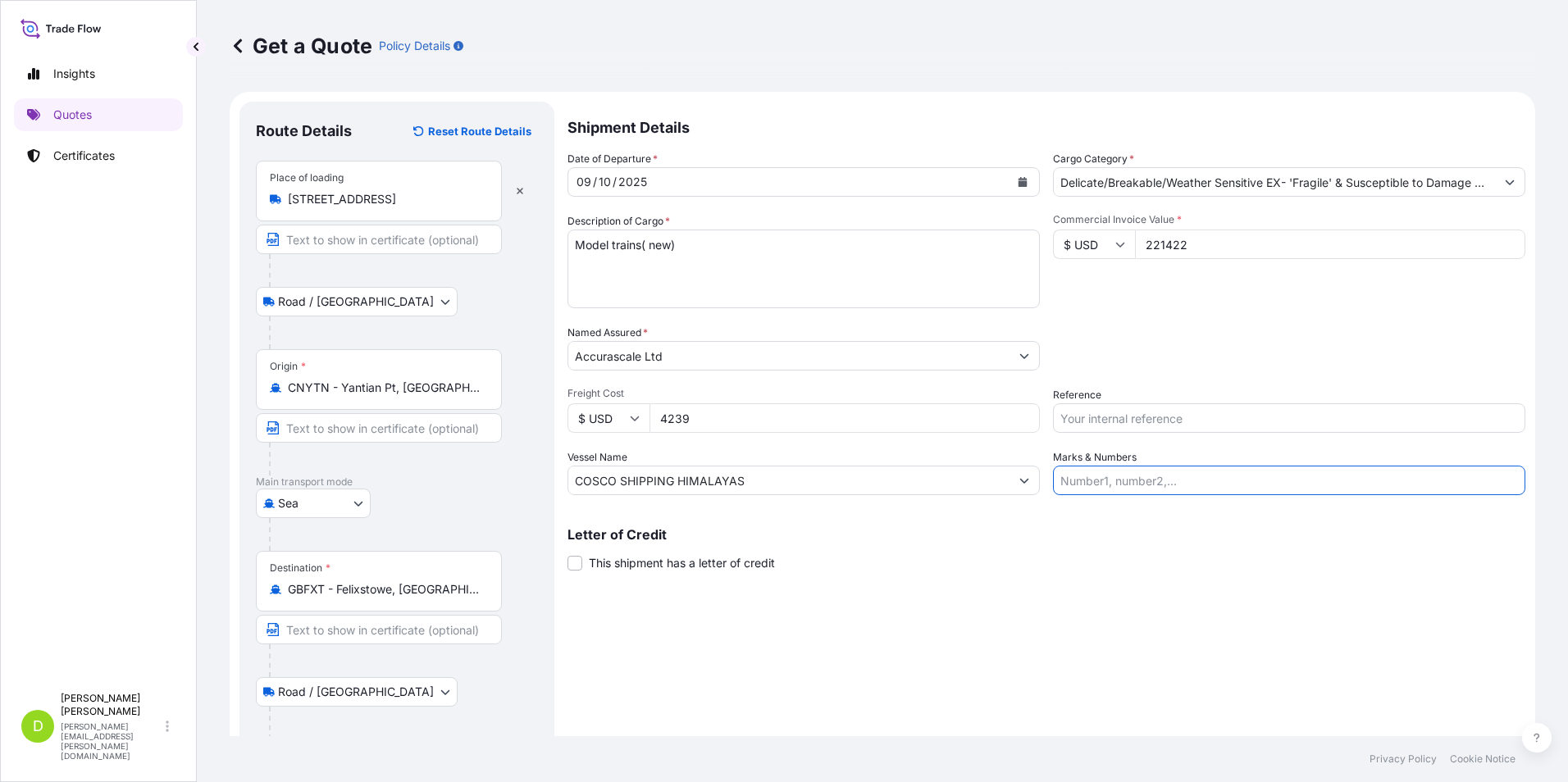
paste input "6plts of model trains (new) 1956kgs/14.376m3"
click at [1388, 480] on input "6plts of model trains (new) 1956kgs/14.376m3" at bounding box center [1289, 480] width 473 height 30
paste input "7plts of model trains (new) 1829kgs/15.225m3"
type input "6plts of model trains (new) 1956kgs/14.376m3 7plts of model trains (new) 1829kg…"
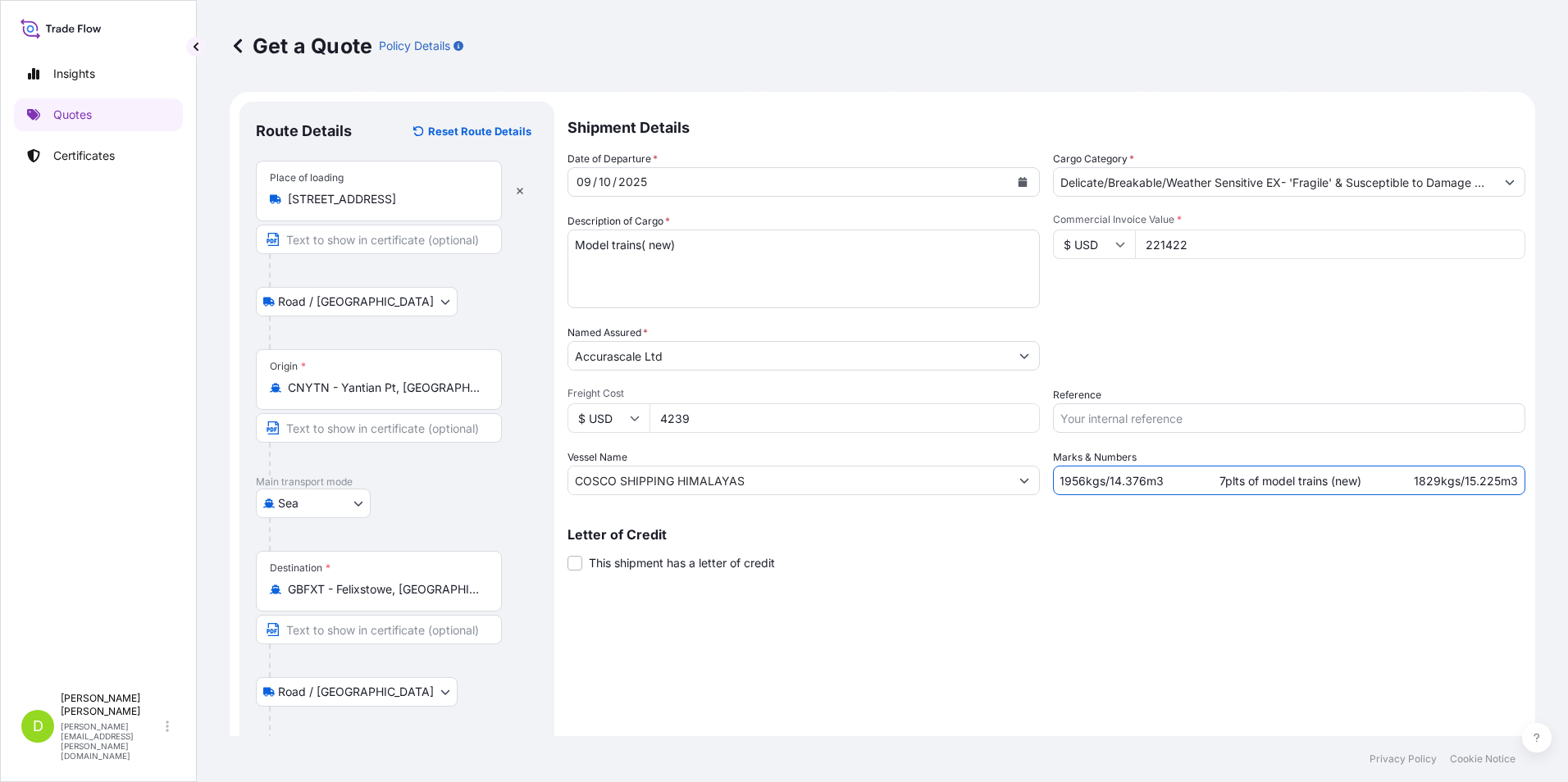
click at [1078, 409] on input "Reference" at bounding box center [1289, 418] width 473 height 30
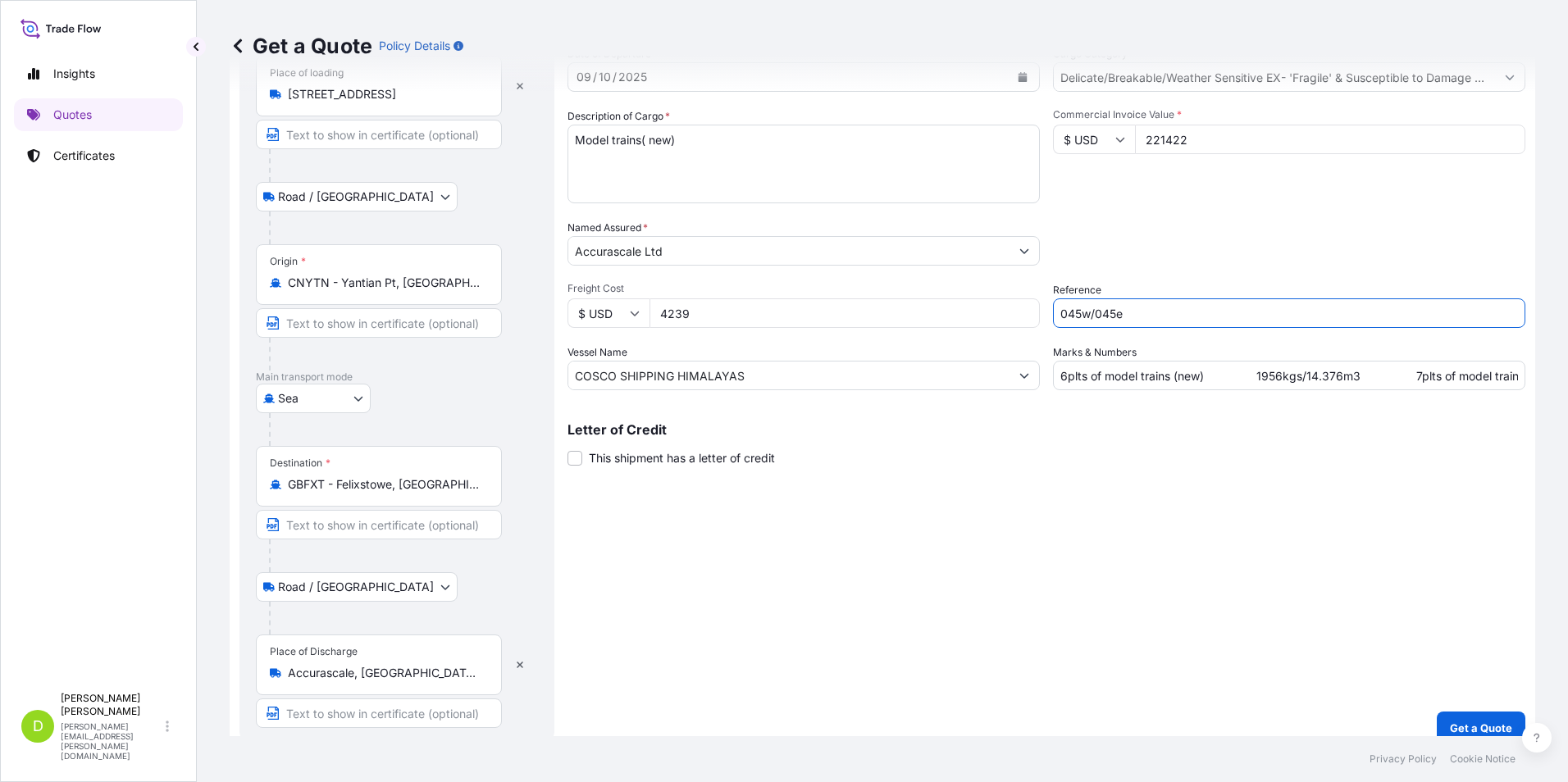
scroll to position [123, 0]
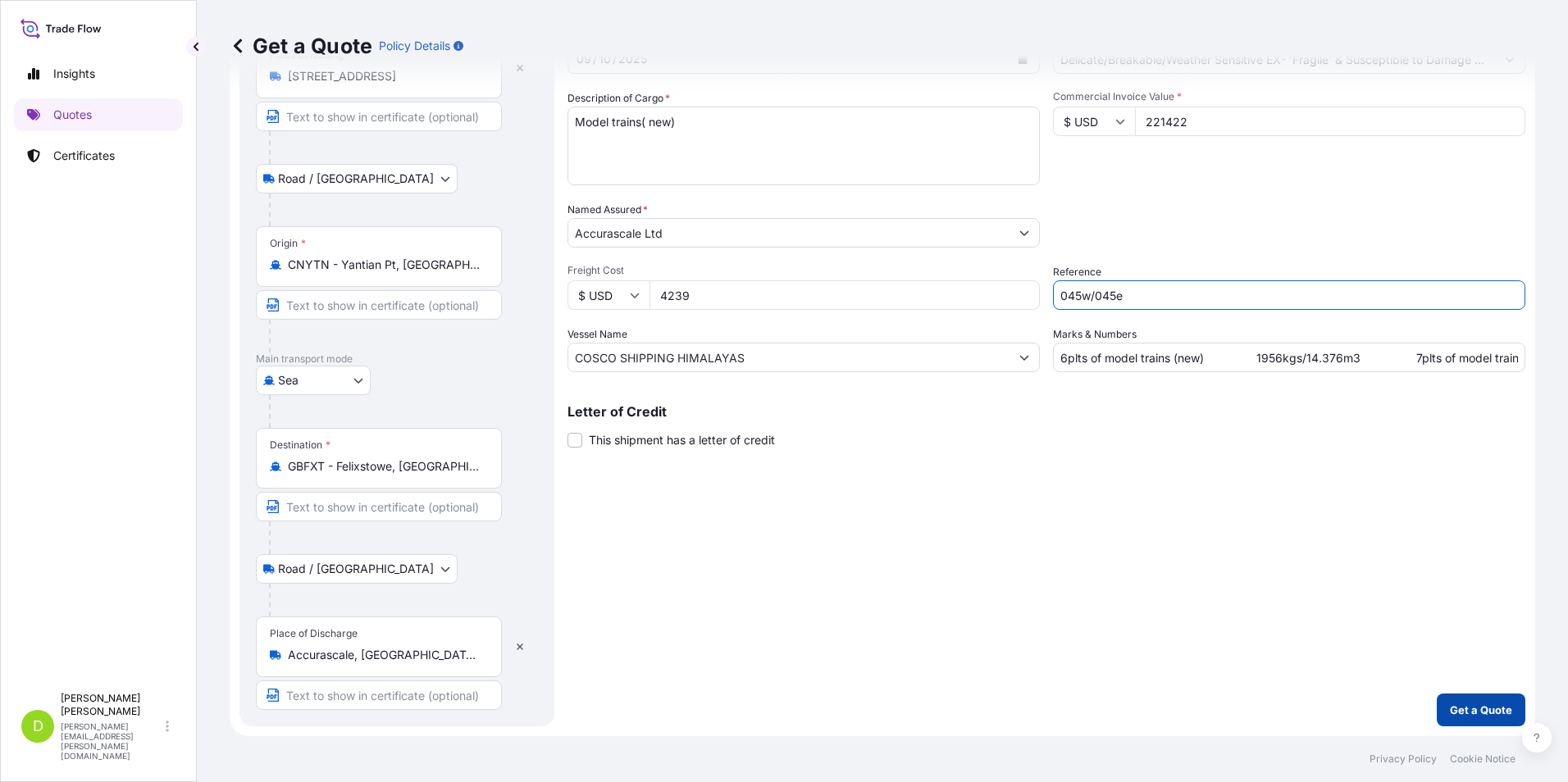
type input "045w/045e"
click at [1469, 713] on p "Get a Quote" at bounding box center [1480, 710] width 62 height 16
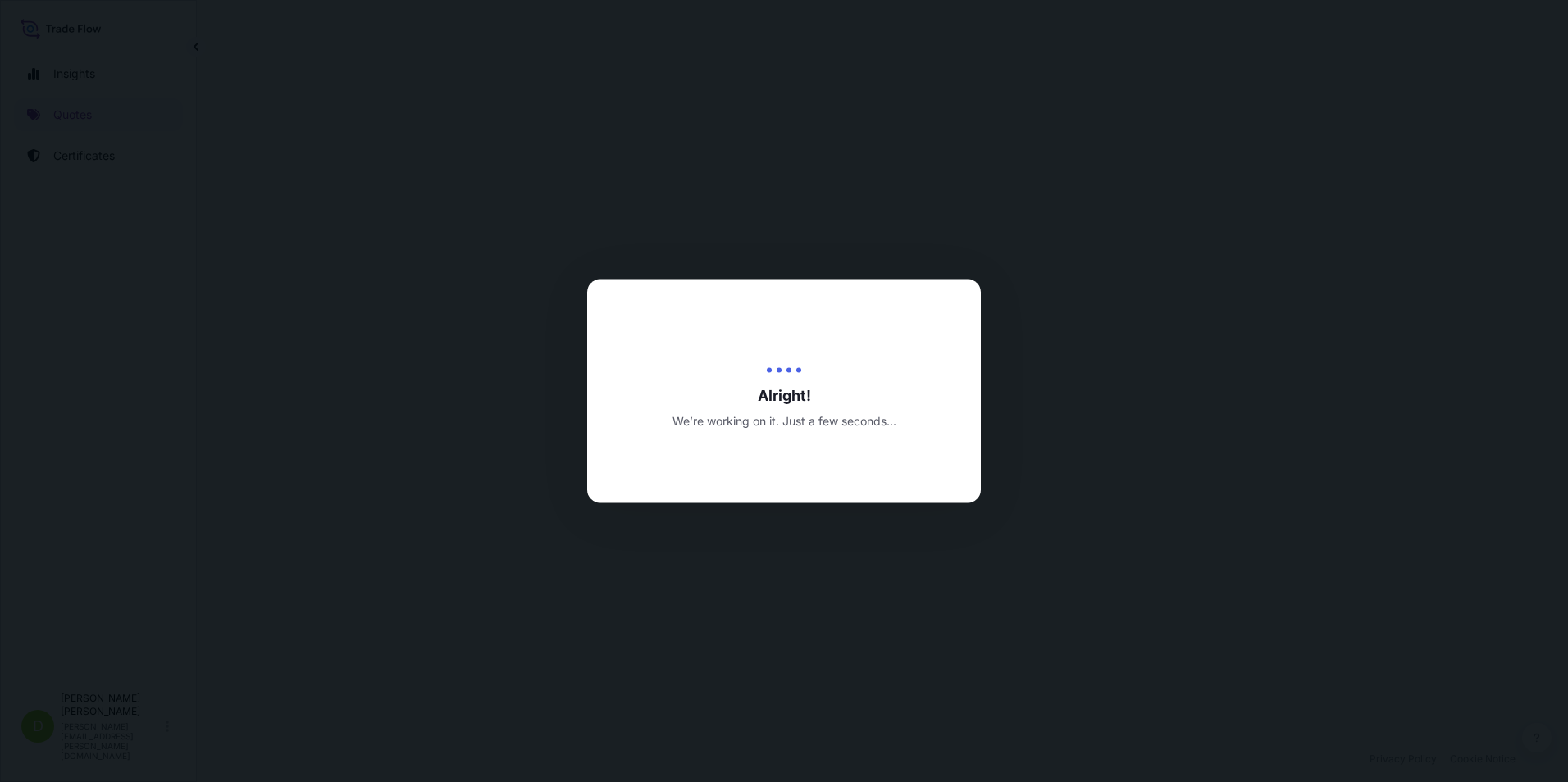
select select "Road / [GEOGRAPHIC_DATA]"
select select "Sea"
select select "Road / [GEOGRAPHIC_DATA]"
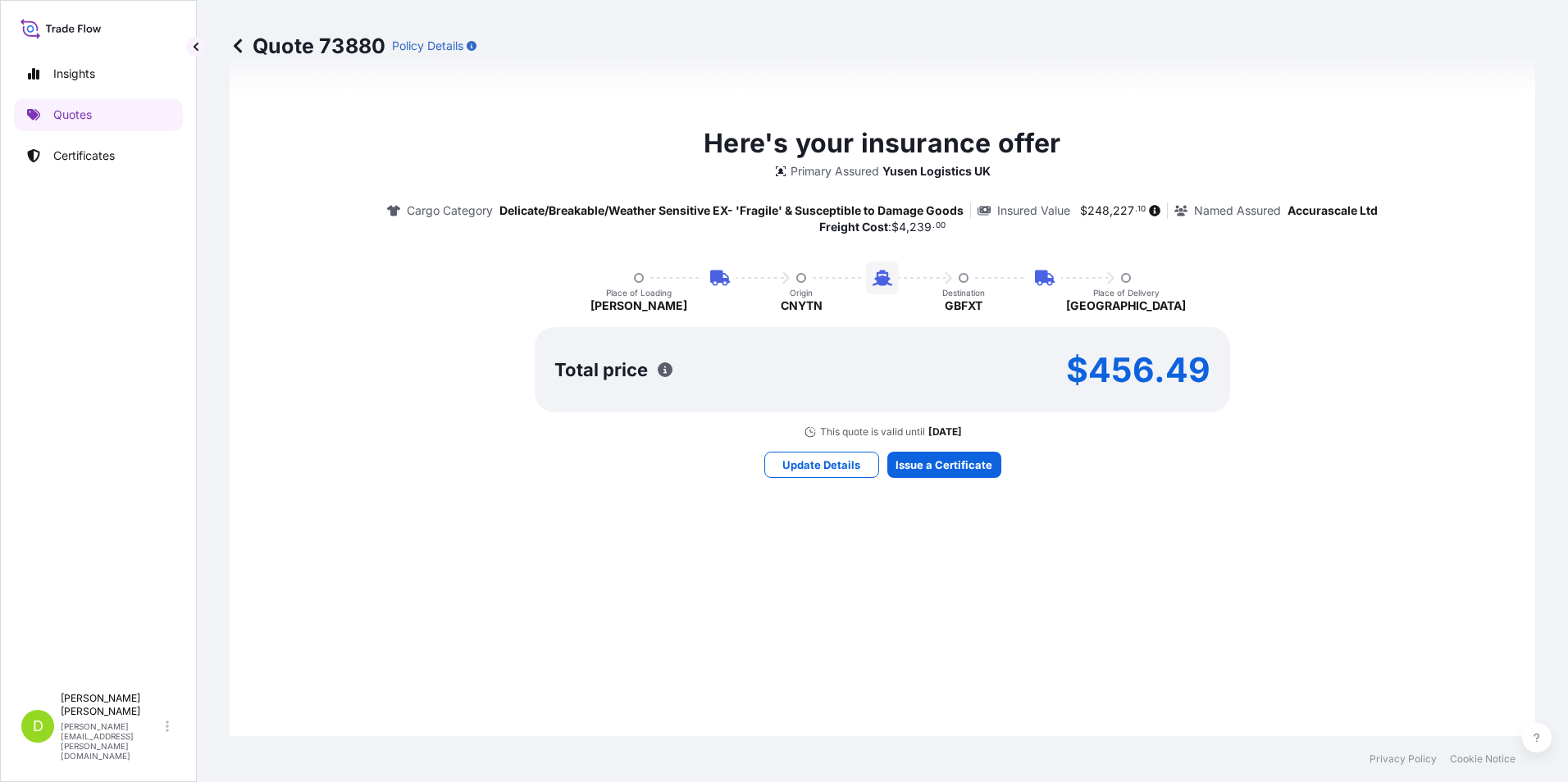
scroll to position [1197, 0]
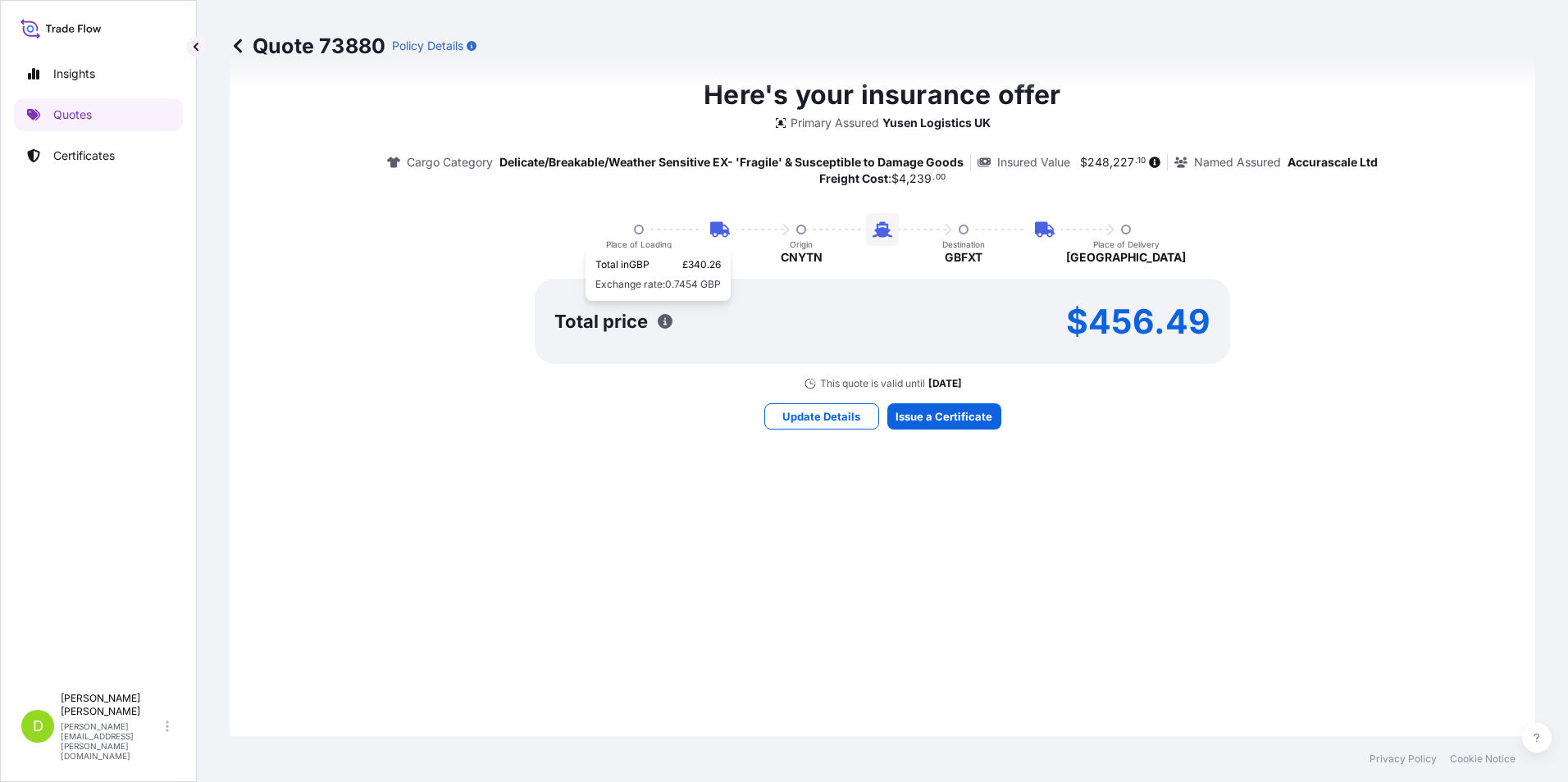
click at [658, 318] on icon "button" at bounding box center [665, 321] width 14 height 14
